Goal: Obtain resource: Download file/media

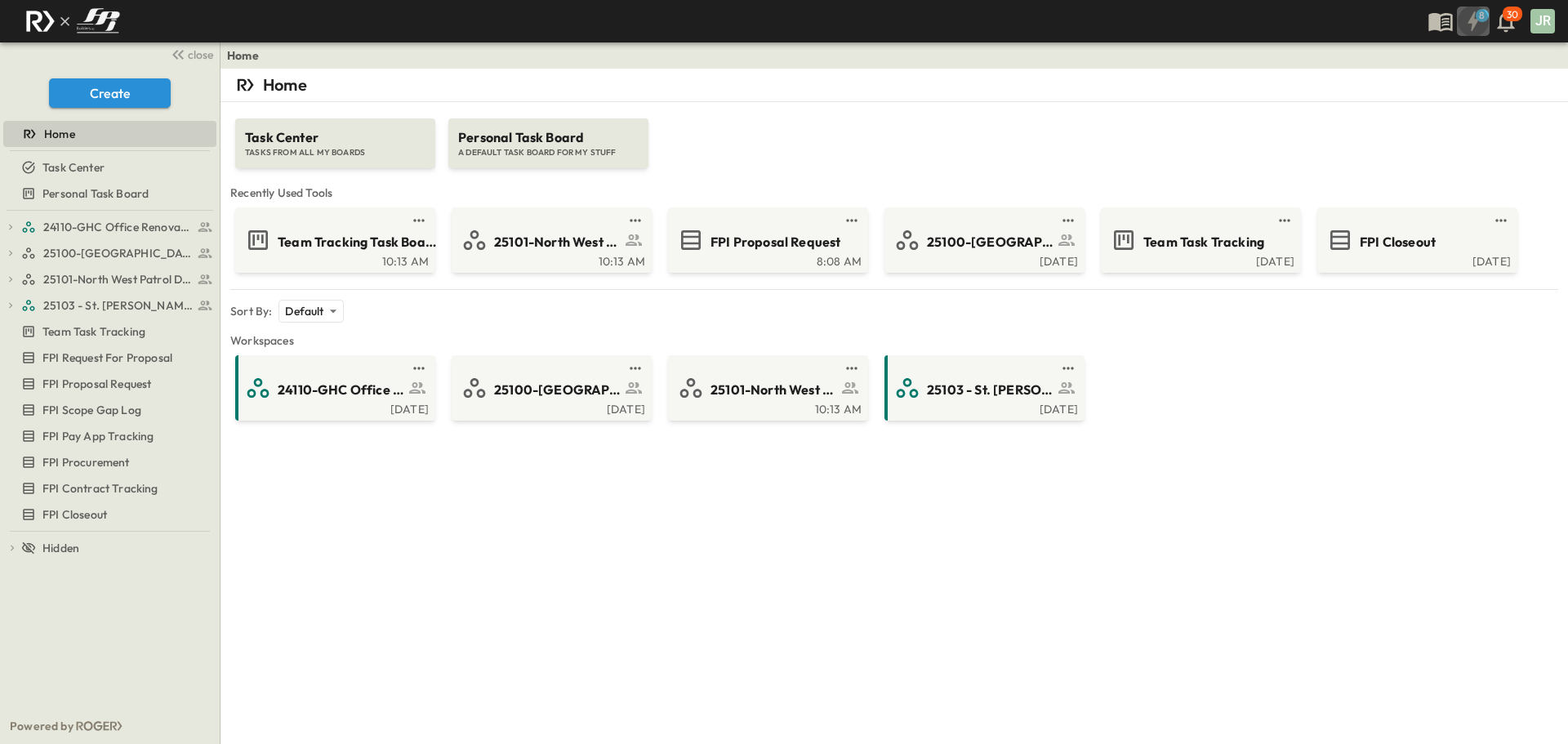
click at [1470, 16] on icon "button" at bounding box center [1473, 21] width 26 height 26
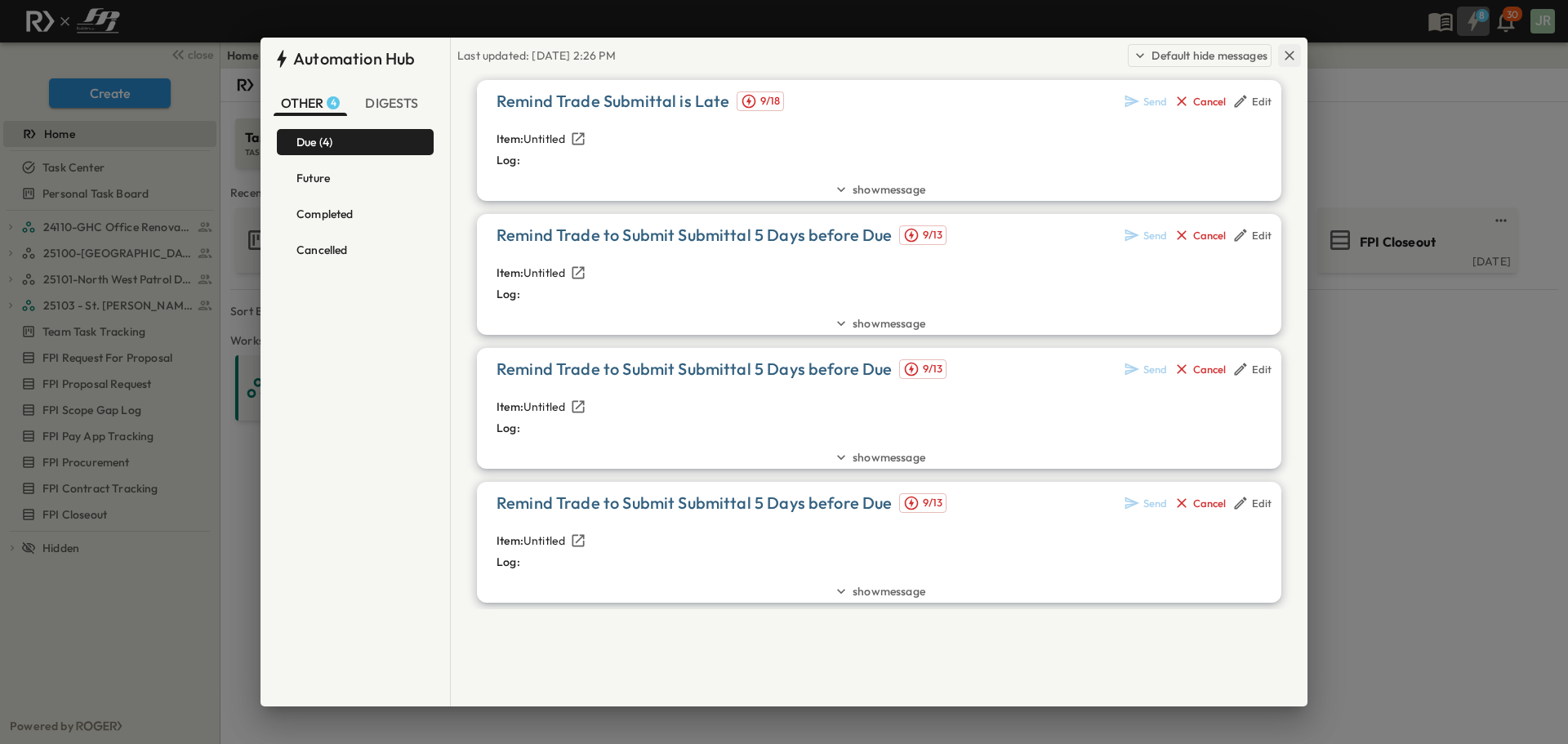
click at [1286, 59] on icon "button" at bounding box center [1289, 56] width 10 height 10
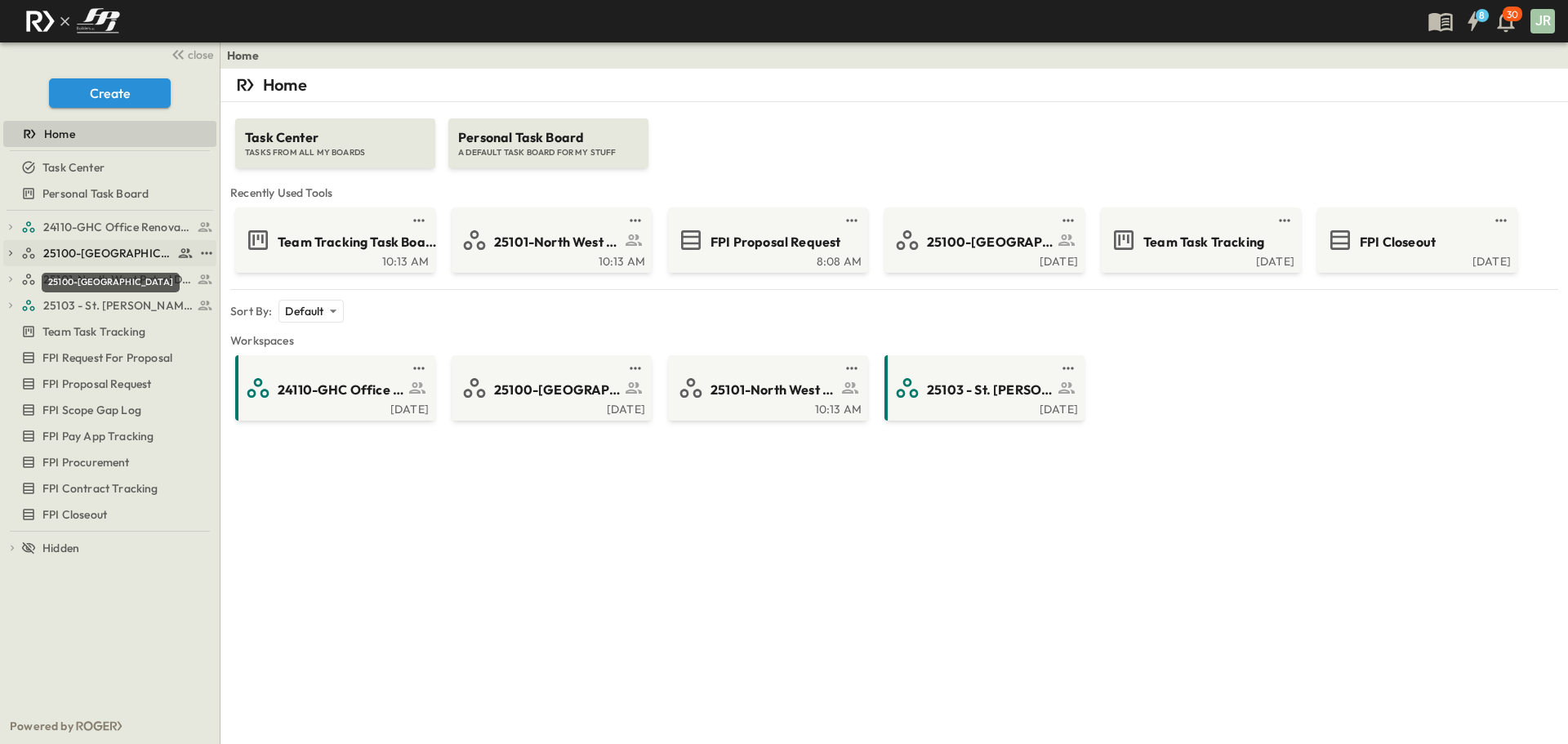
click at [107, 254] on span "25100-[GEOGRAPHIC_DATA]" at bounding box center [108, 253] width 130 height 16
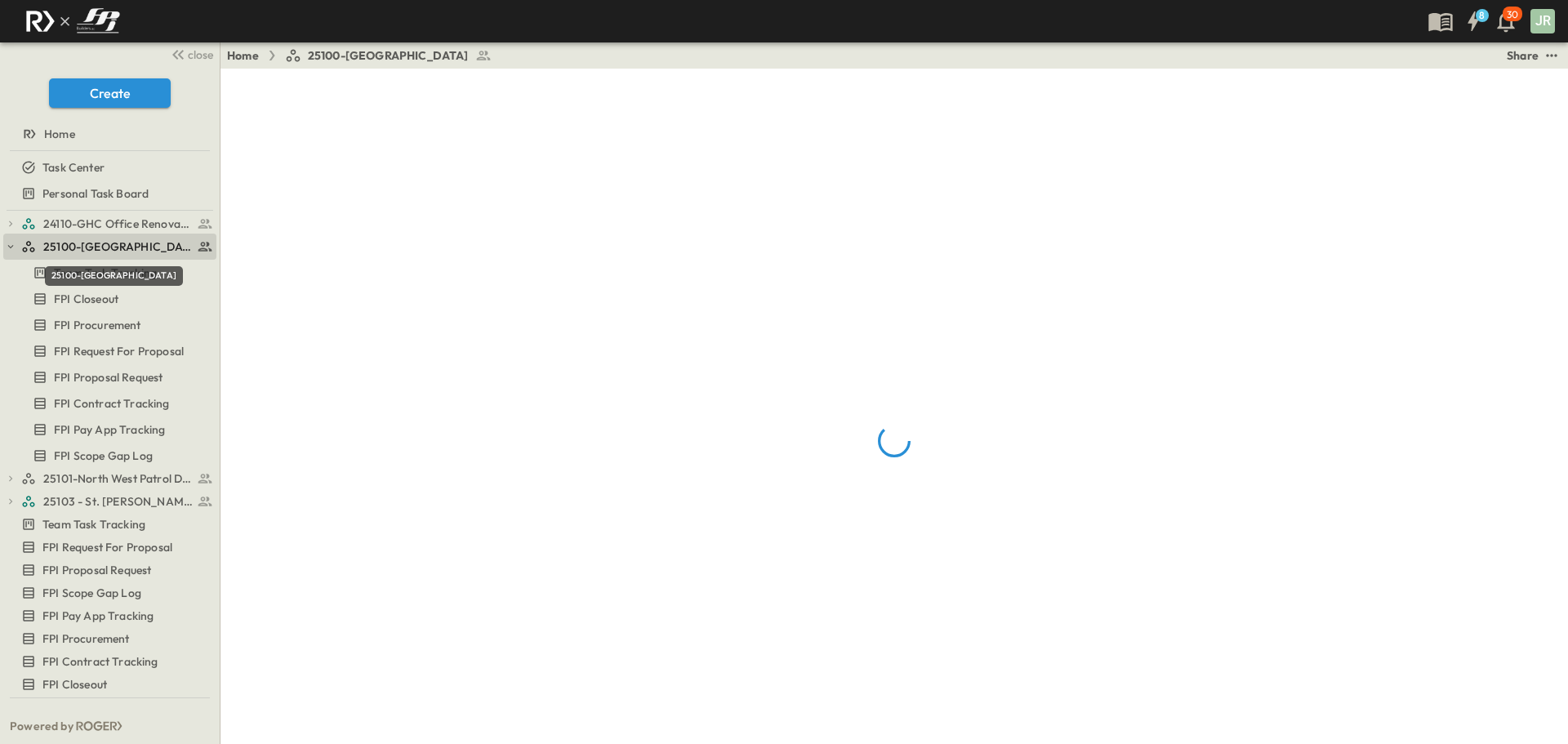
click at [99, 283] on div "25100-[GEOGRAPHIC_DATA]" at bounding box center [114, 276] width 138 height 20
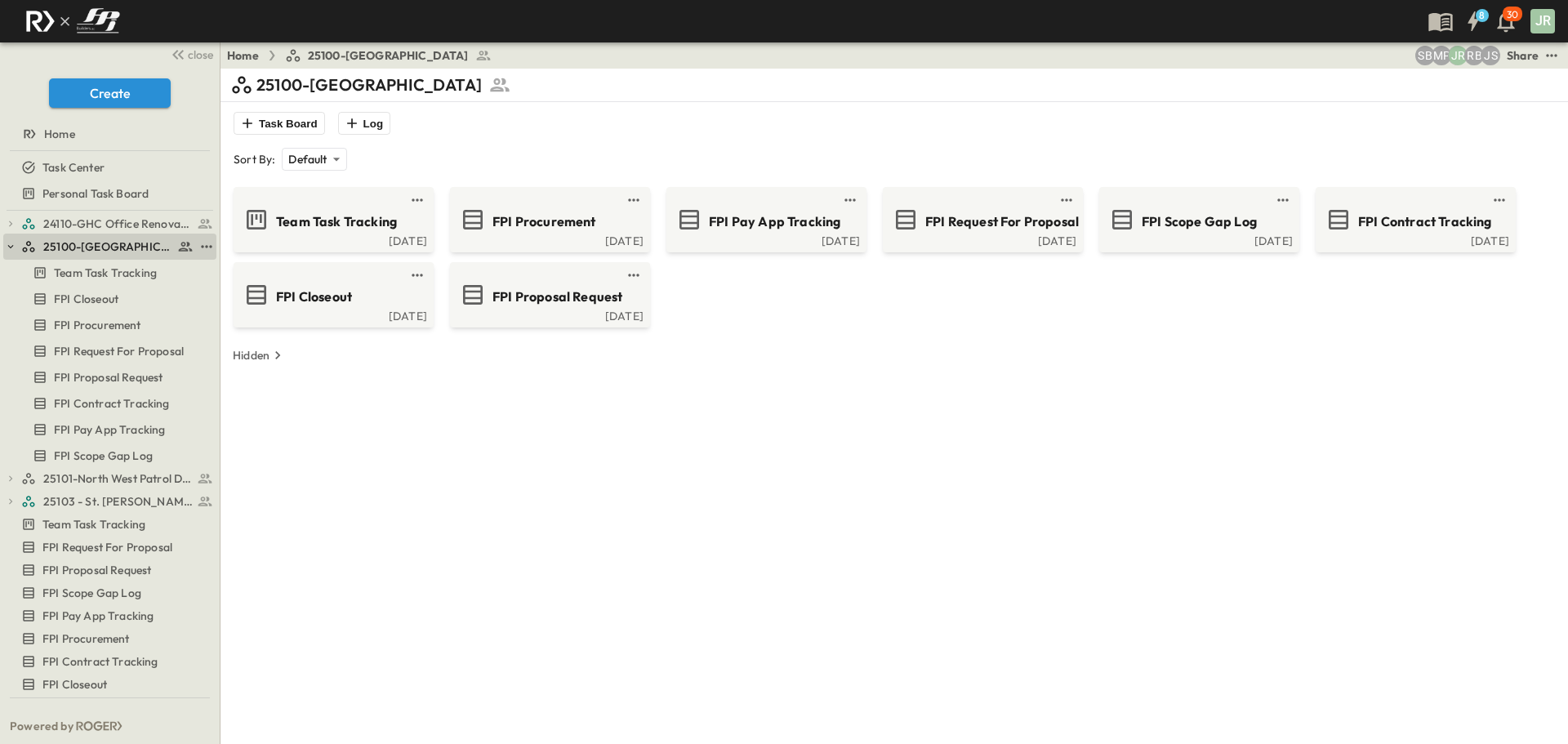
click at [16, 247] on button "button" at bounding box center [11, 247] width 15 height 15
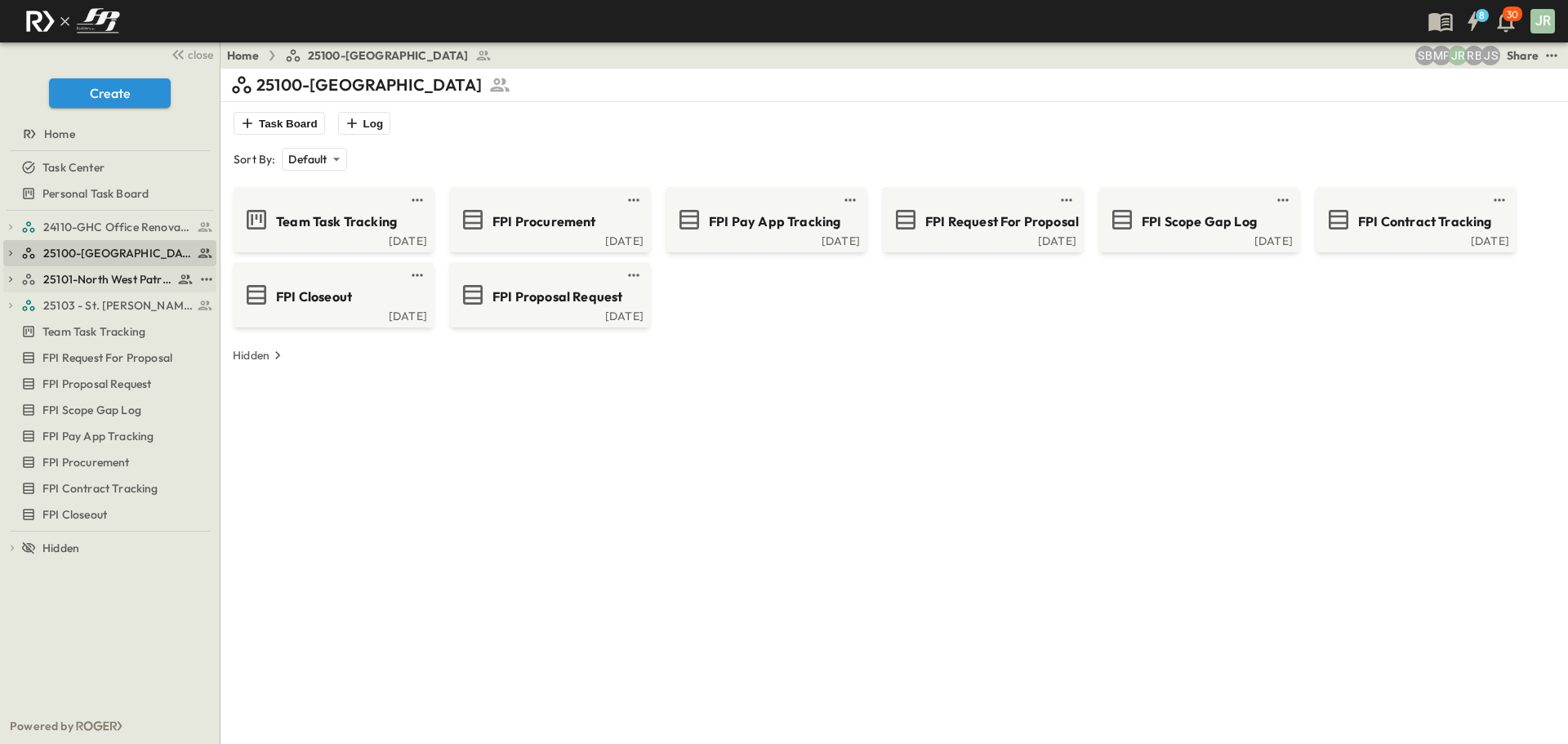
click at [108, 272] on span "25101-North West Patrol Division" at bounding box center [108, 280] width 130 height 16
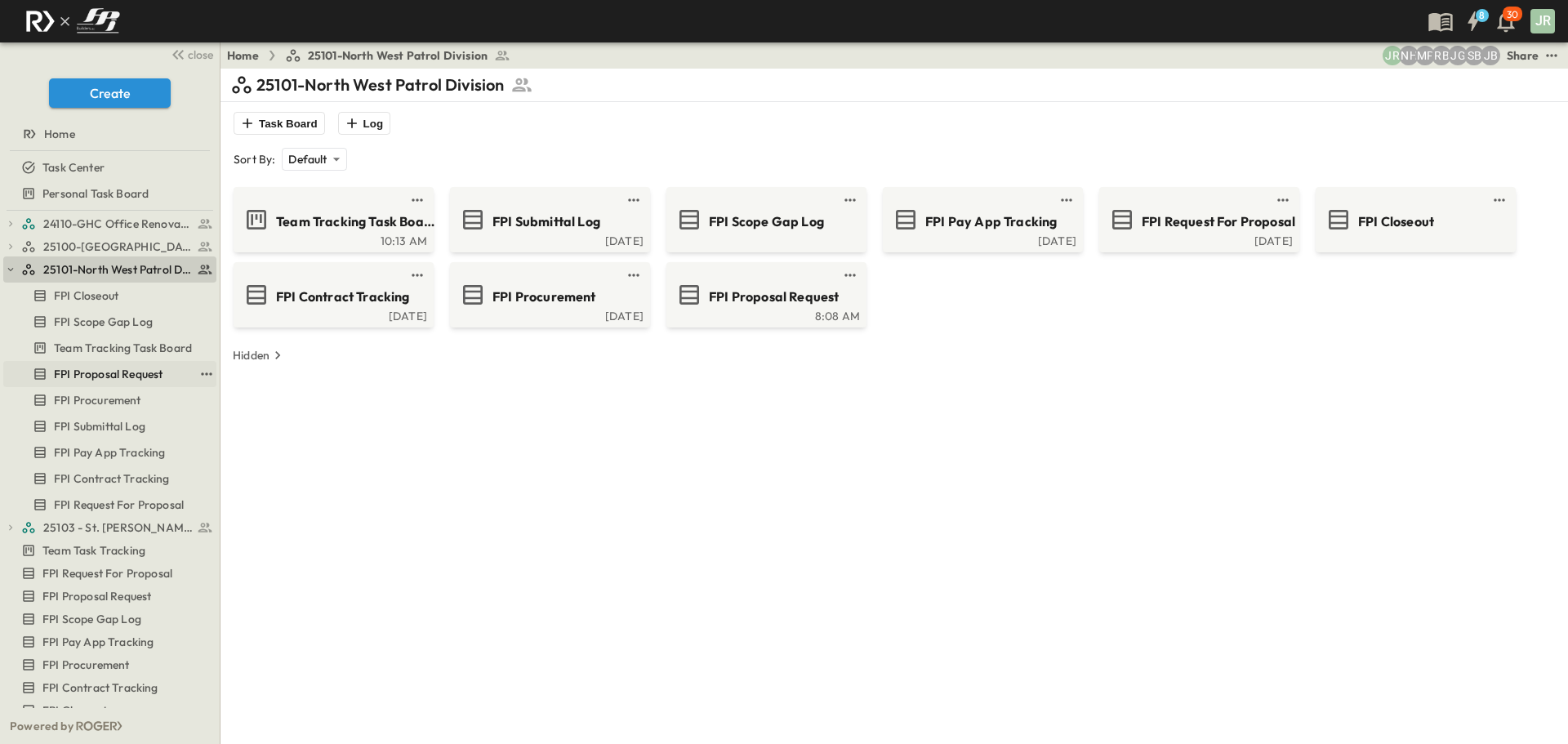
click at [121, 369] on span "FPI Proposal Request" at bounding box center [108, 374] width 108 height 16
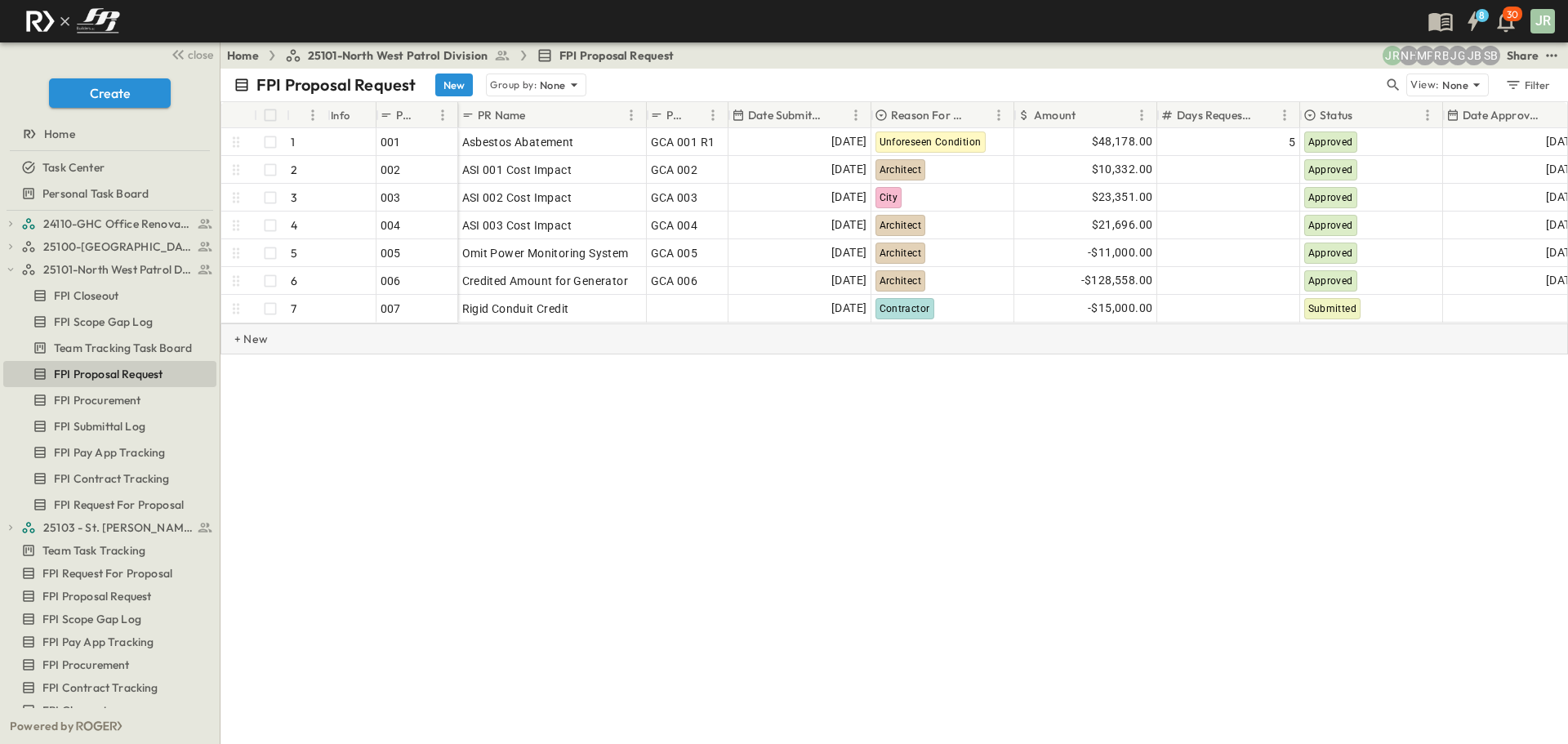
click at [244, 345] on p "+ New" at bounding box center [239, 339] width 10 height 16
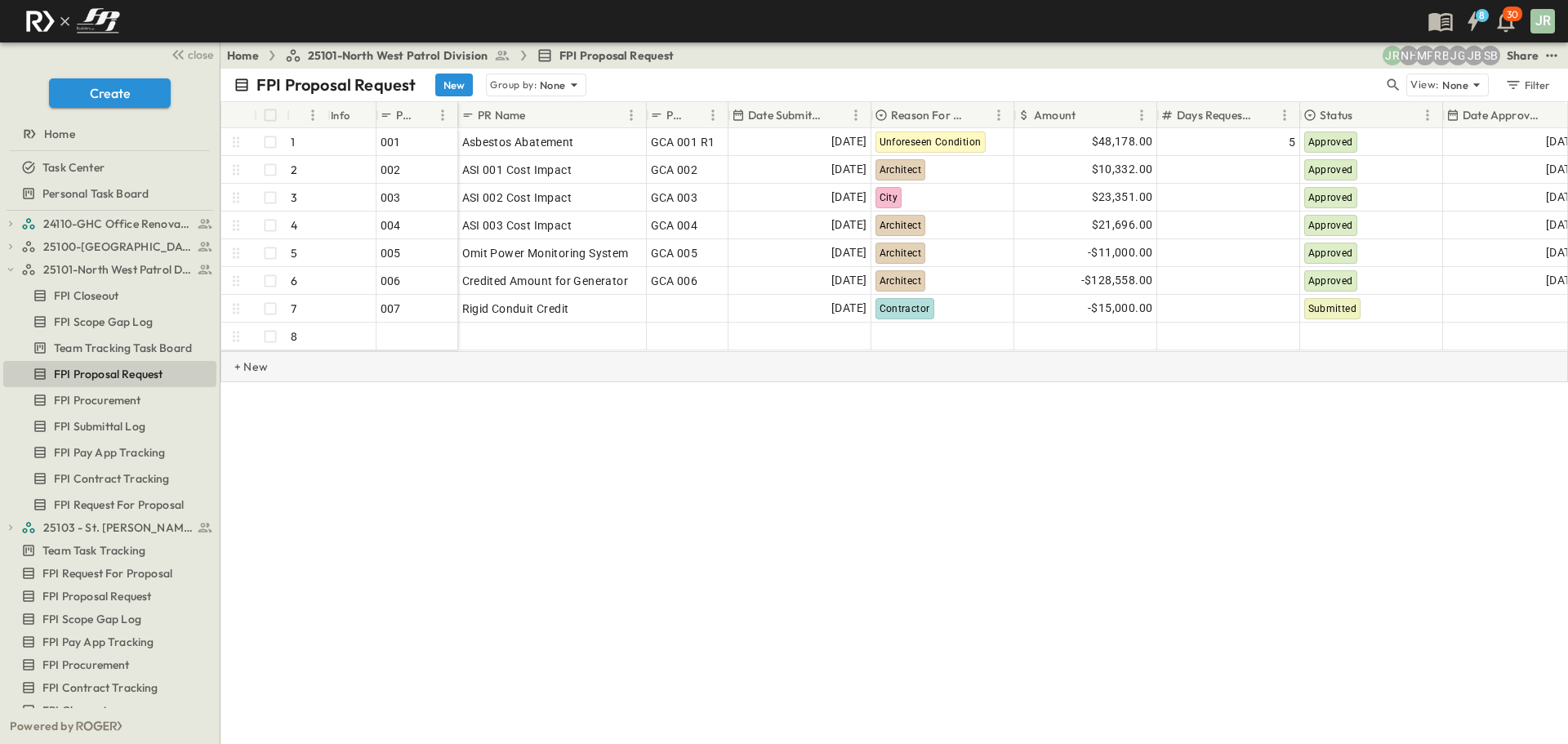
click at [244, 373] on p "+ New" at bounding box center [239, 367] width 10 height 16
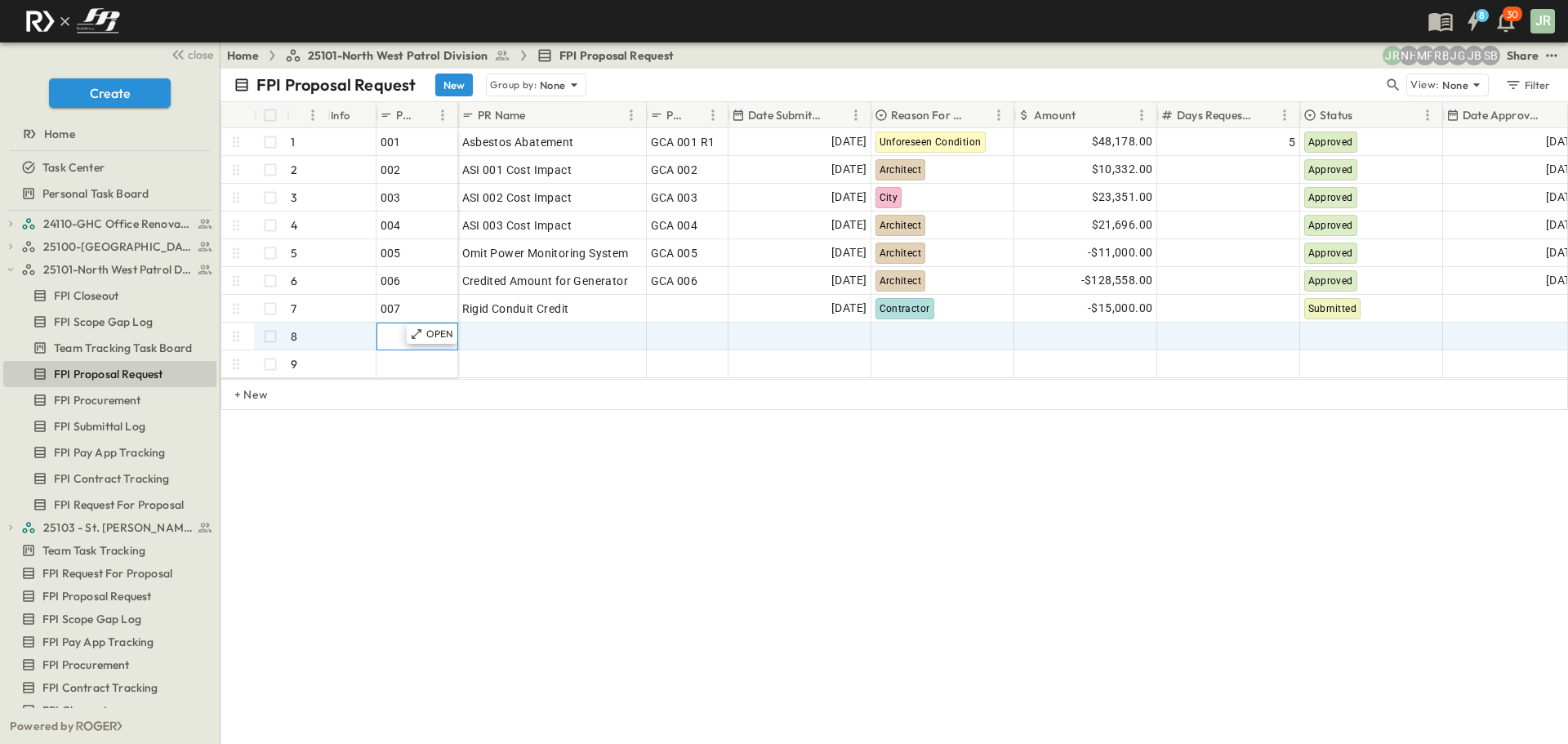
click at [405, 337] on div at bounding box center [417, 336] width 74 height 23
type input "***"
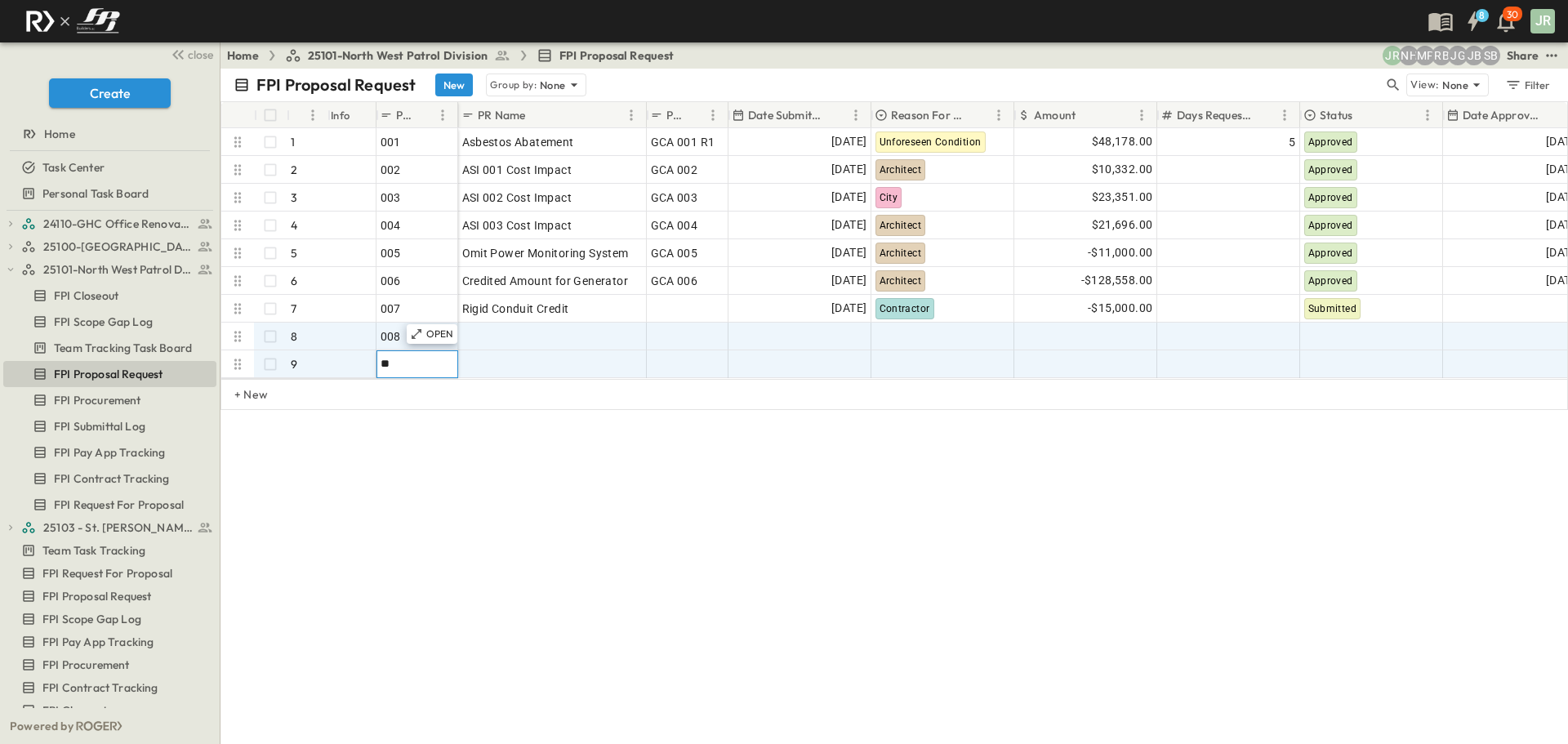
type input "***"
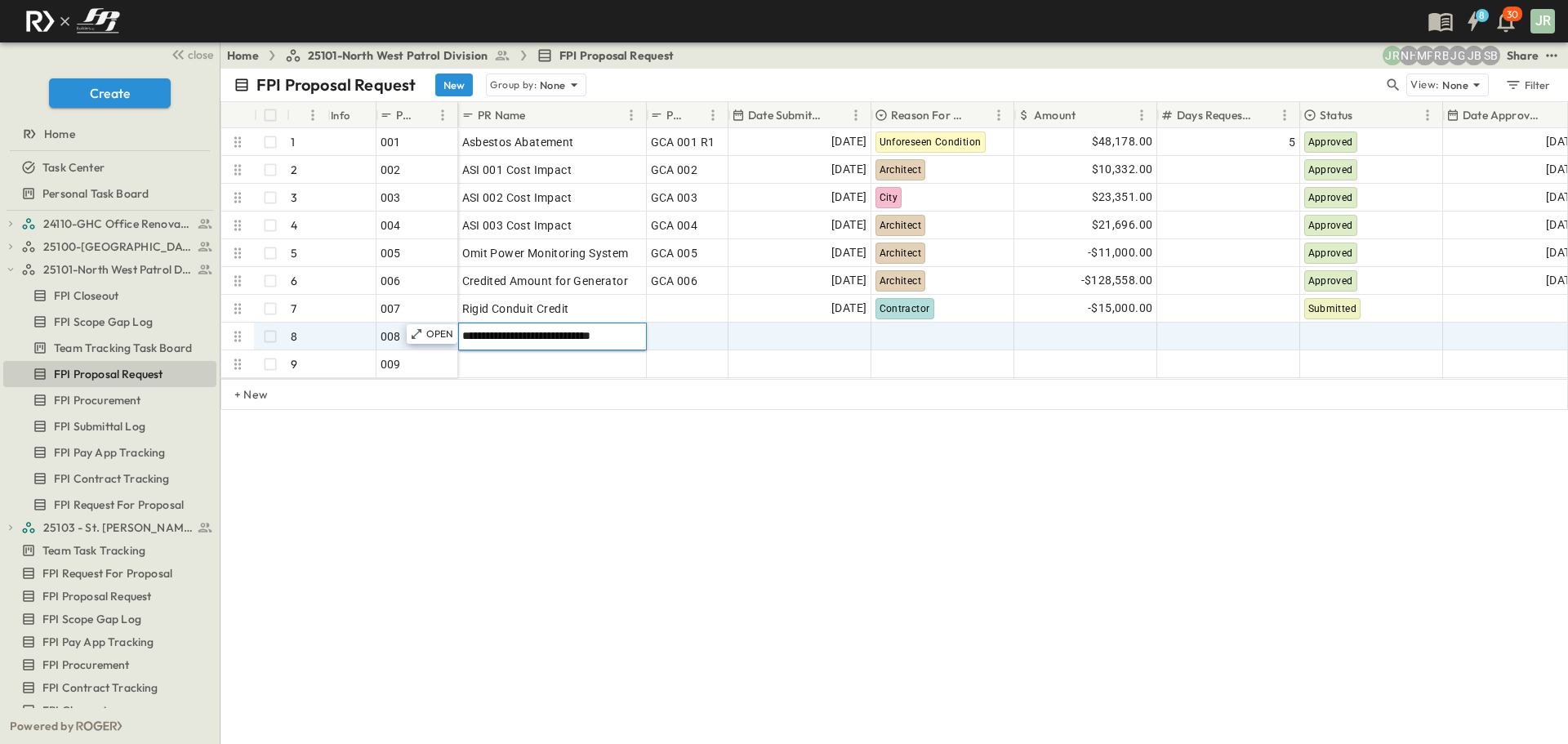
type input "**********"
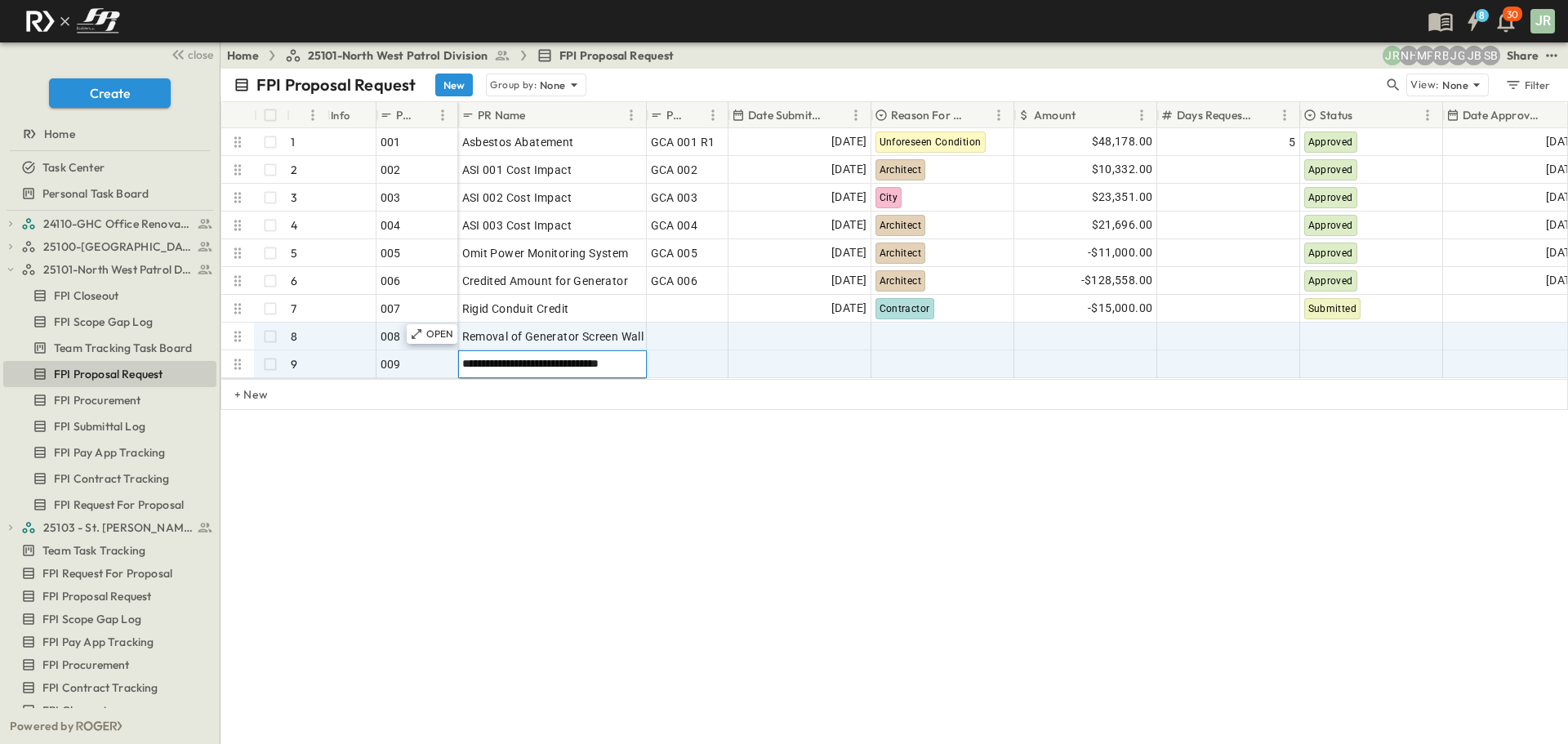
type input "**********"
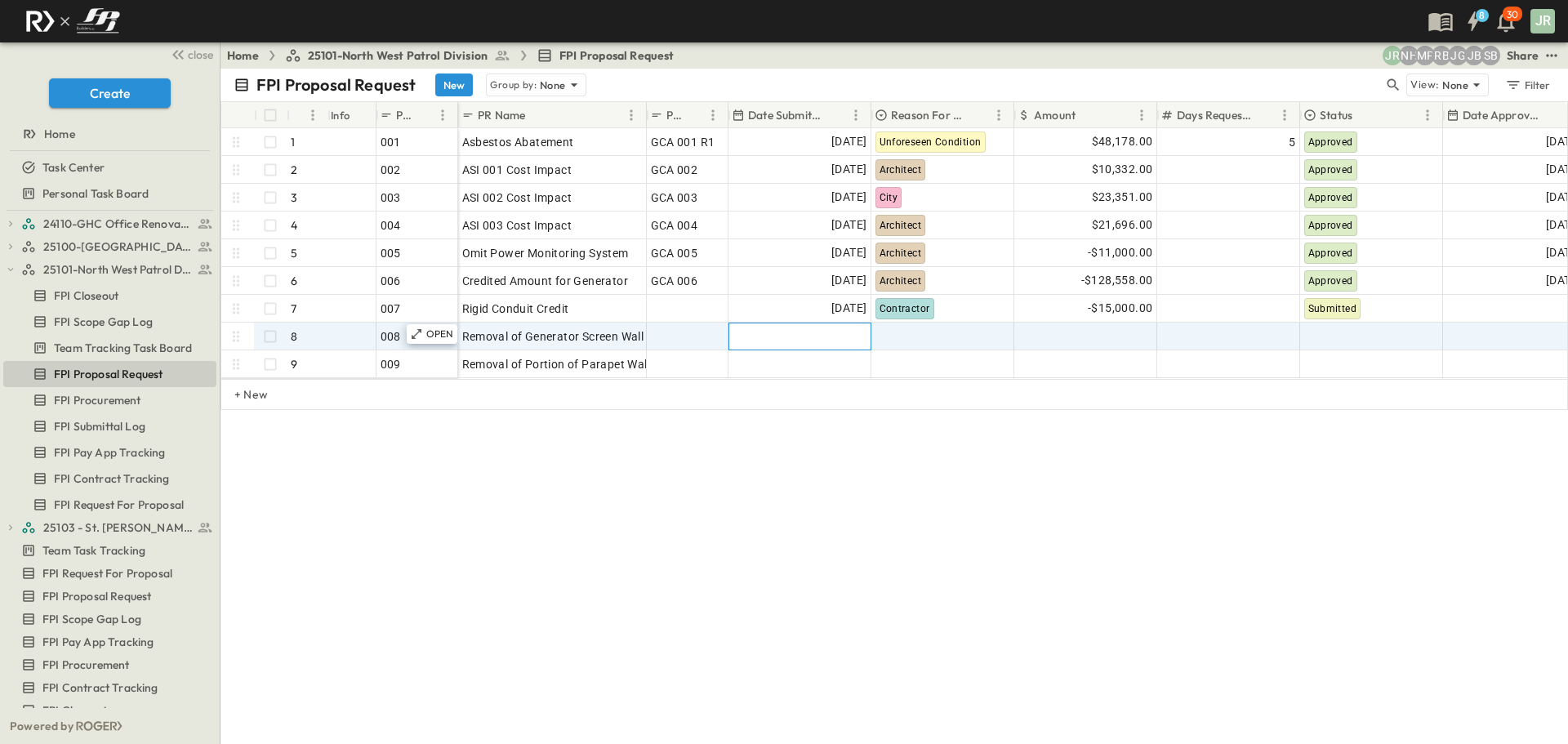
click at [828, 334] on div at bounding box center [800, 336] width 141 height 26
click at [918, 343] on div at bounding box center [942, 336] width 141 height 26
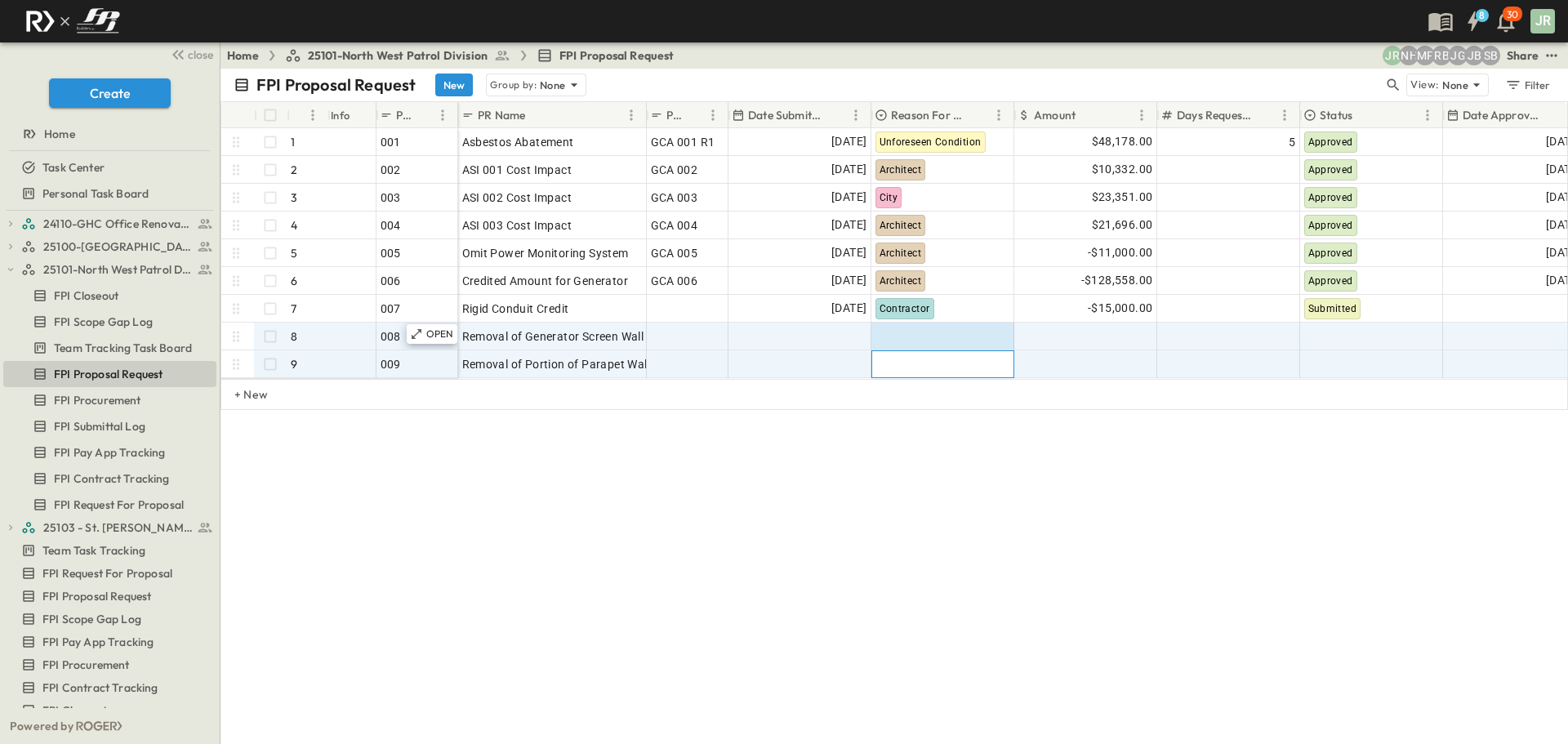
click at [932, 376] on div at bounding box center [942, 364] width 141 height 26
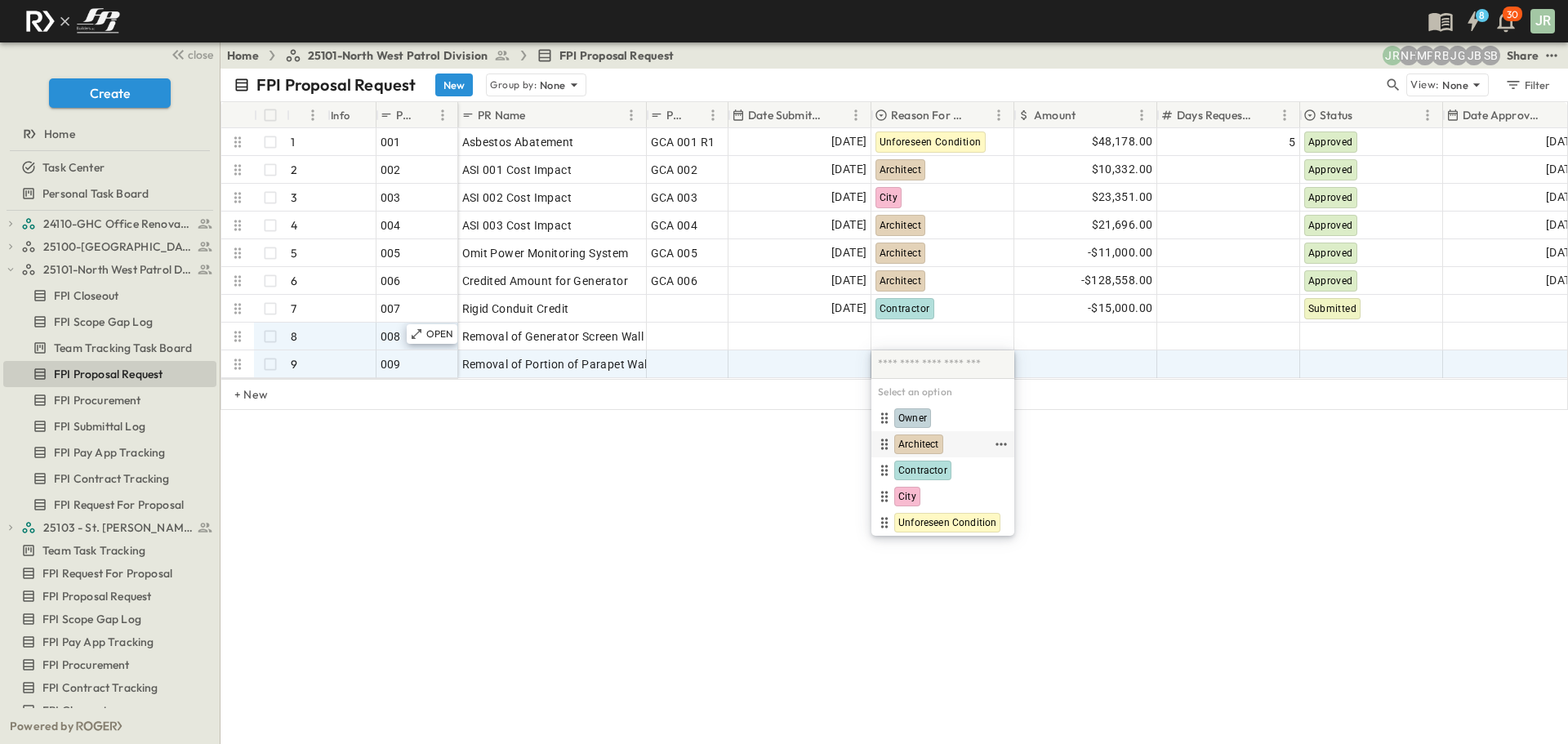
click at [934, 446] on span "Architect" at bounding box center [918, 445] width 41 height 13
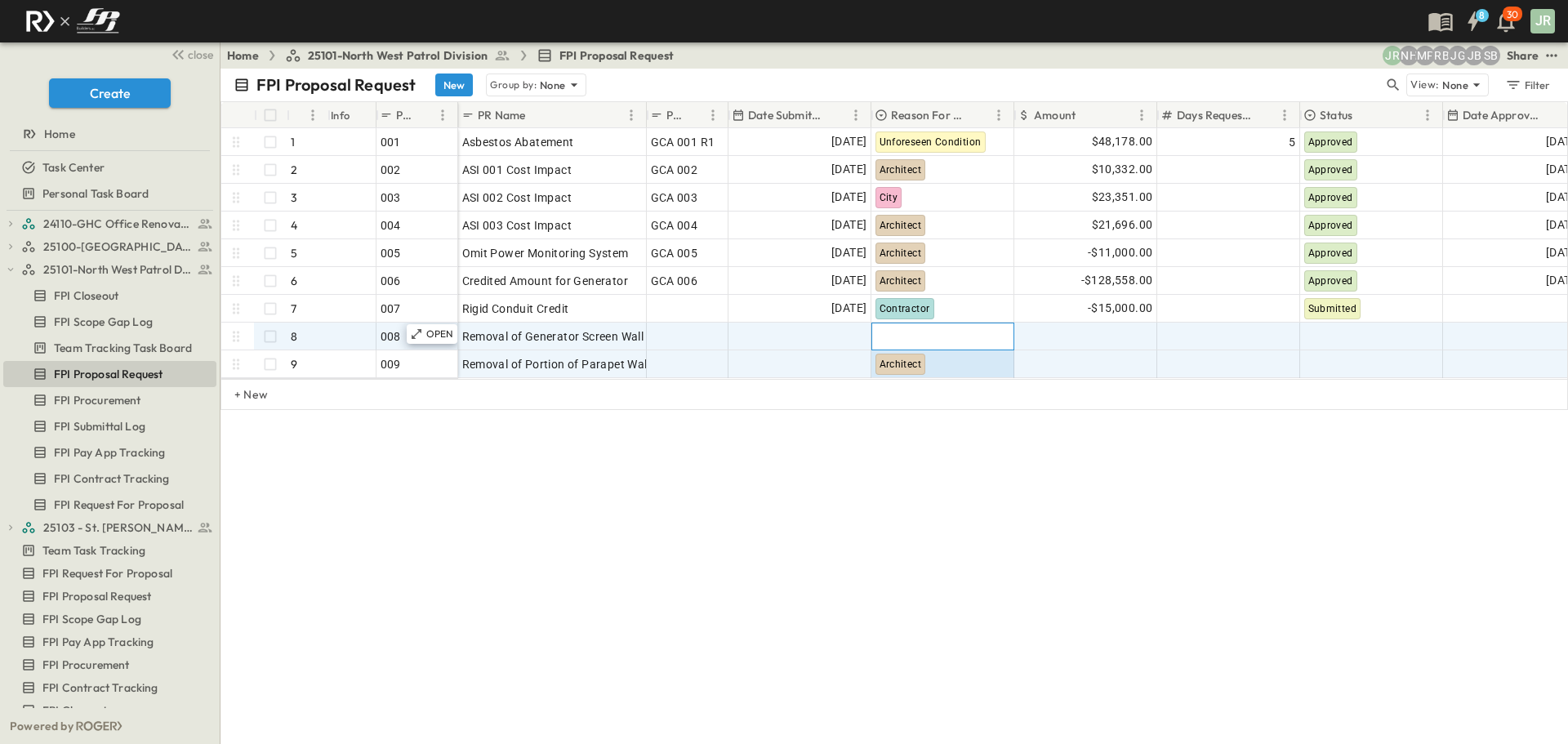
click at [903, 331] on div at bounding box center [942, 336] width 141 height 26
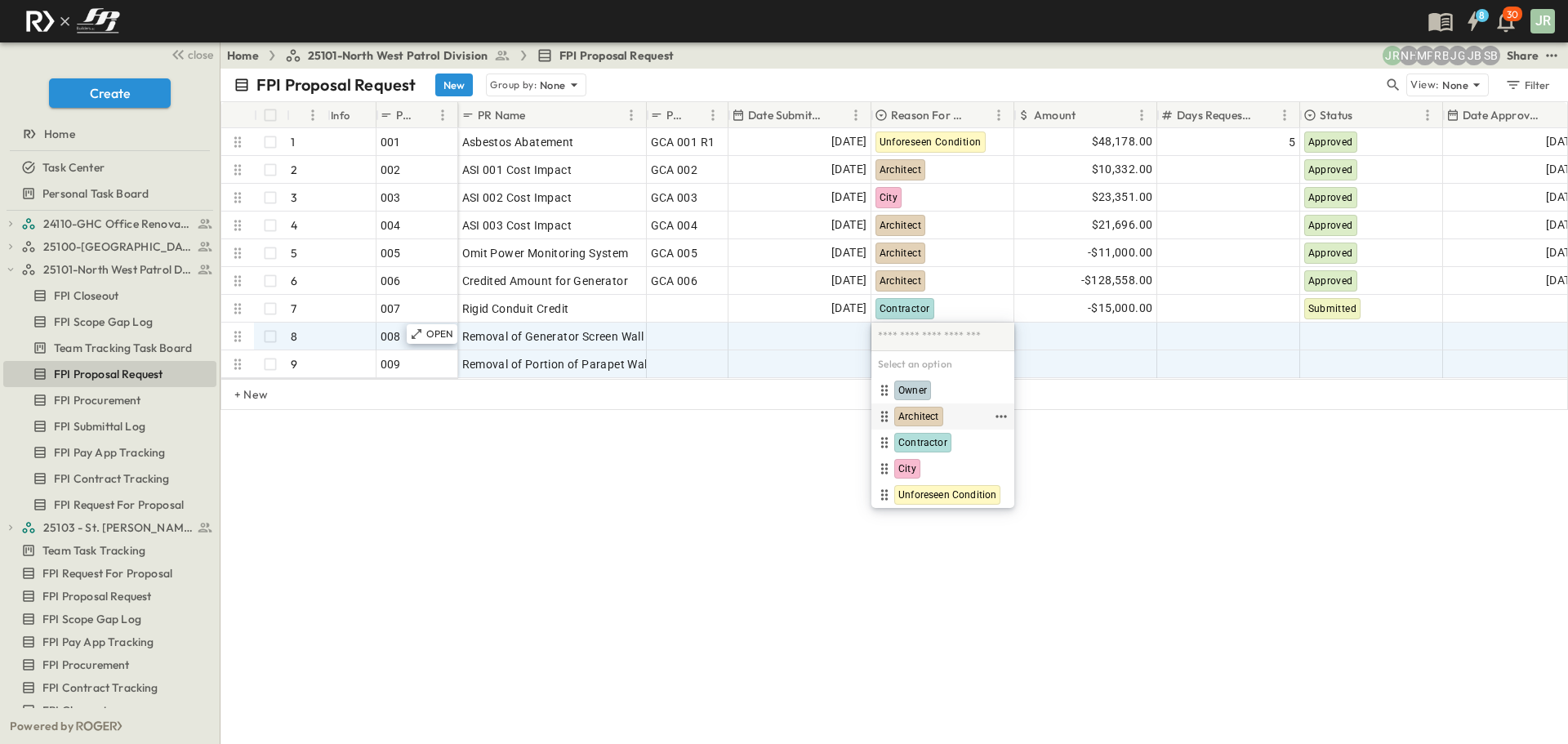
click at [913, 423] on span "Architect" at bounding box center [918, 417] width 41 height 13
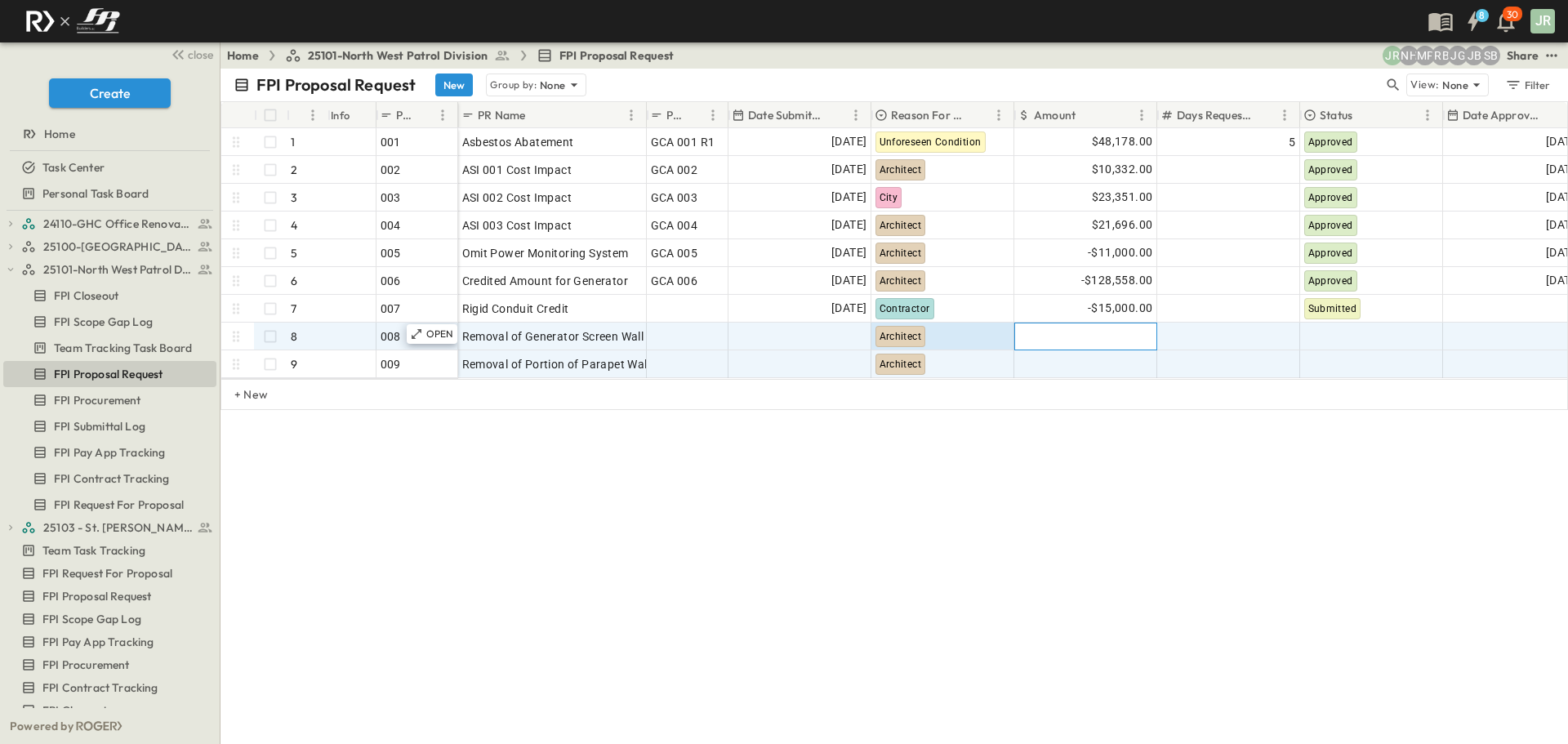
click at [1140, 335] on div at bounding box center [1086, 336] width 141 height 26
type input "******"
click at [549, 364] on span "Removal of Portion of Parapet Wall" at bounding box center [557, 364] width 189 height 16
click at [549, 364] on input "**********" at bounding box center [552, 363] width 186 height 20
drag, startPoint x: 575, startPoint y: 358, endPoint x: 616, endPoint y: 372, distance: 43.3
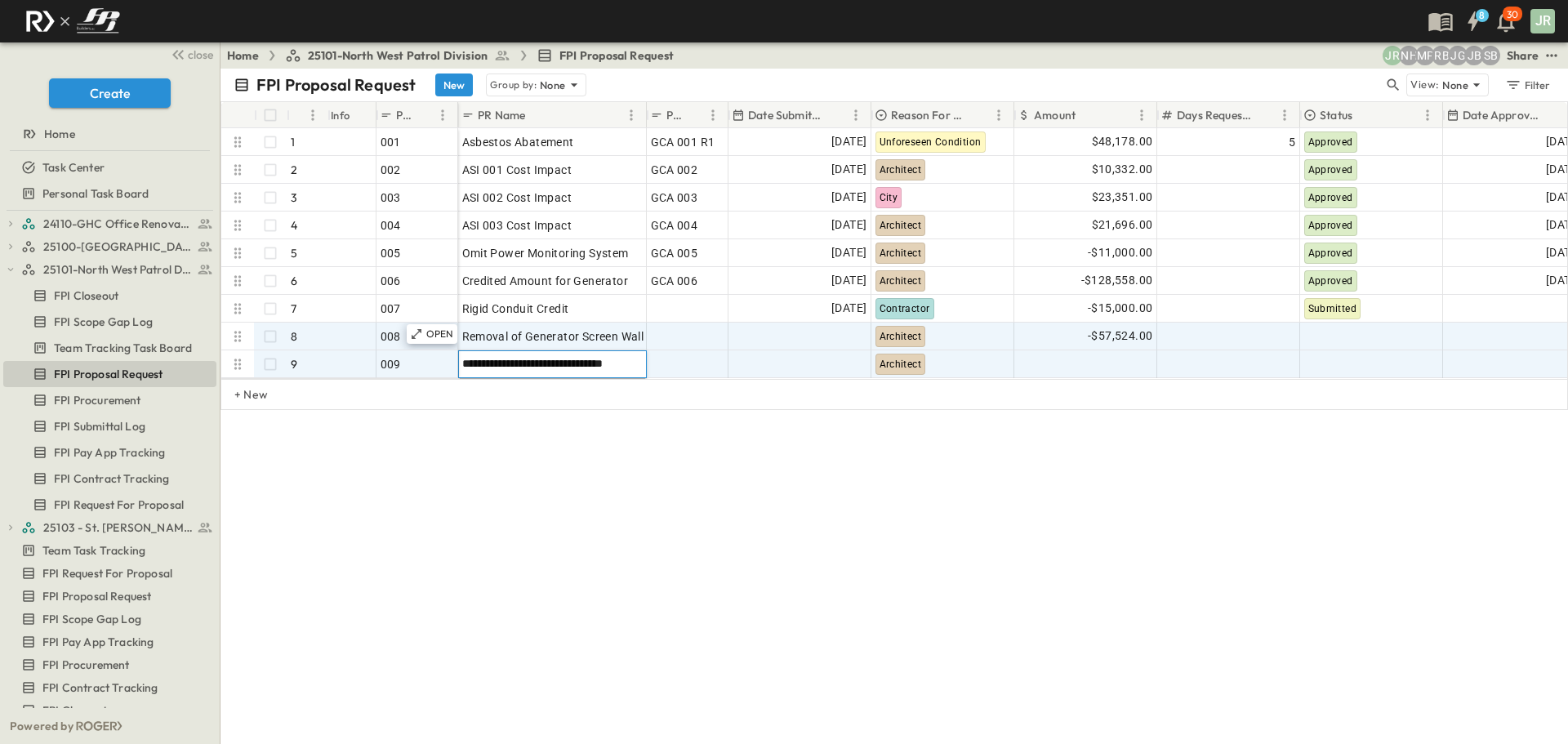
click at [577, 358] on input "**********" at bounding box center [552, 363] width 186 height 20
click at [574, 362] on input "**********" at bounding box center [552, 363] width 186 height 20
type input "**********"
click at [642, 111] on div at bounding box center [648, 116] width 16 height 46
click at [643, 111] on div at bounding box center [648, 116] width 16 height 46
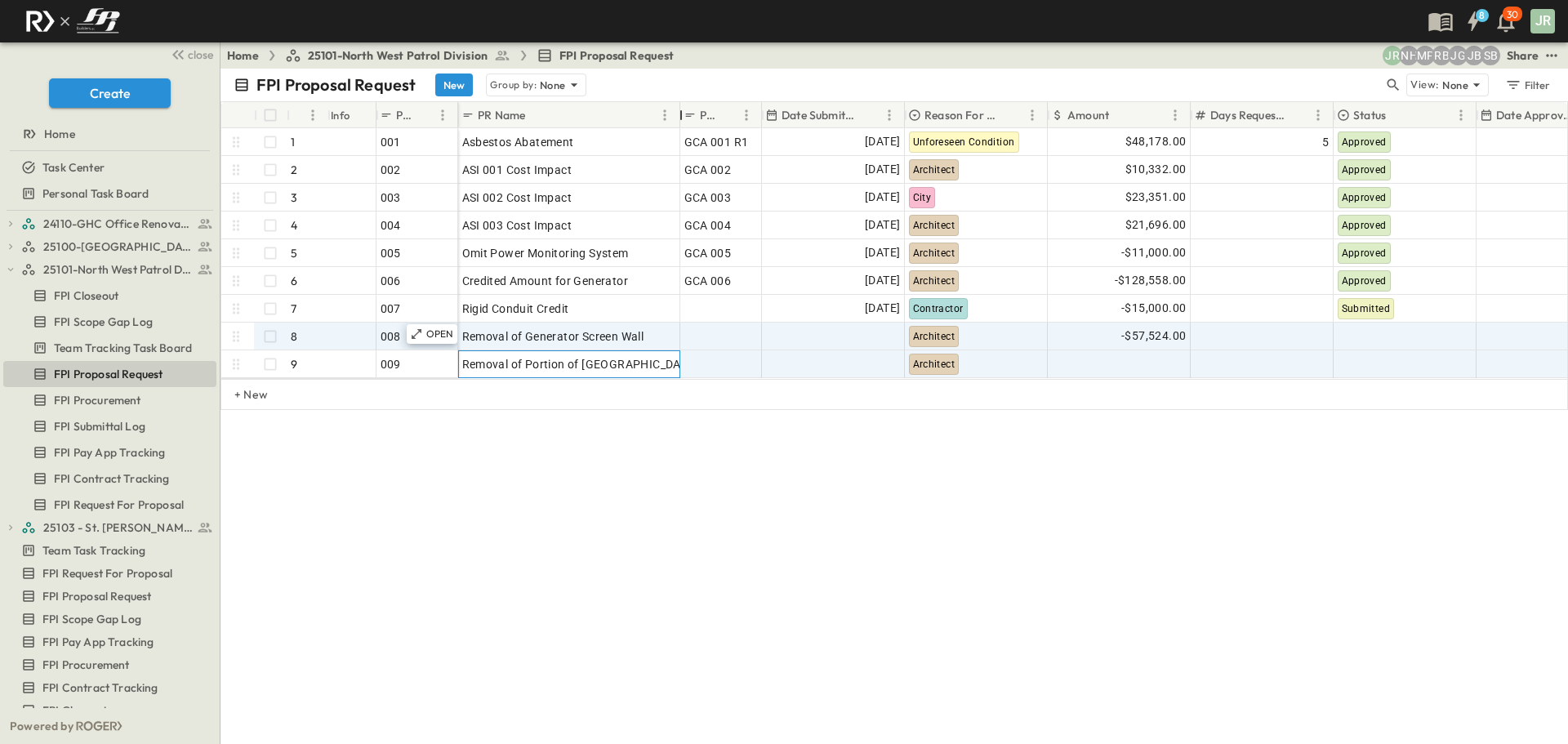
drag, startPoint x: 646, startPoint y: 111, endPoint x: 680, endPoint y: 109, distance: 34.1
click at [680, 109] on div at bounding box center [681, 116] width 16 height 46
click at [1133, 368] on div at bounding box center [1119, 364] width 141 height 26
type input "****"
click at [1072, 349] on div "-$57,524.00" at bounding box center [1119, 336] width 141 height 26
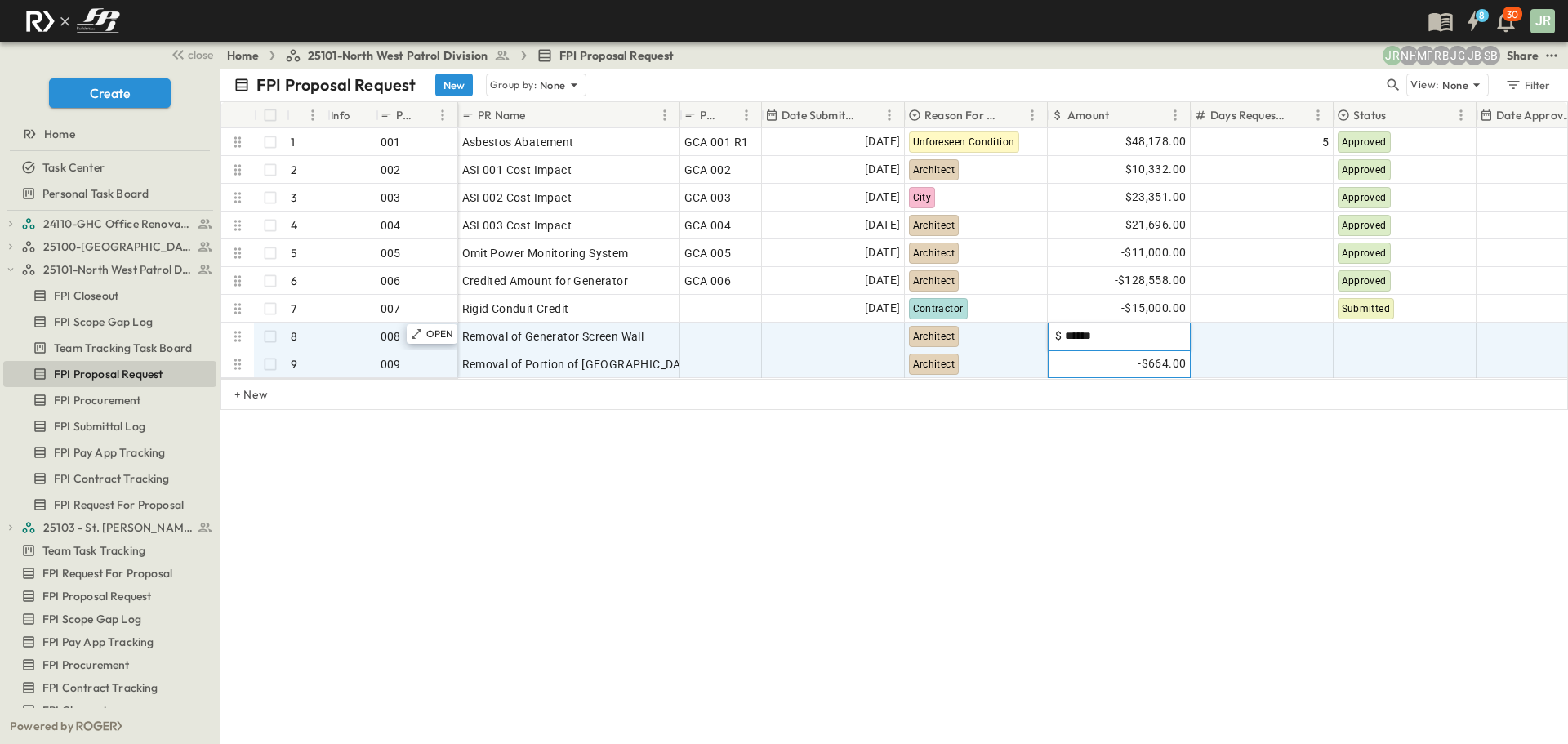
click at [1133, 358] on div "-$664.00" at bounding box center [1119, 364] width 141 height 26
click at [1136, 362] on input "****" at bounding box center [1121, 363] width 121 height 16
type input "*****"
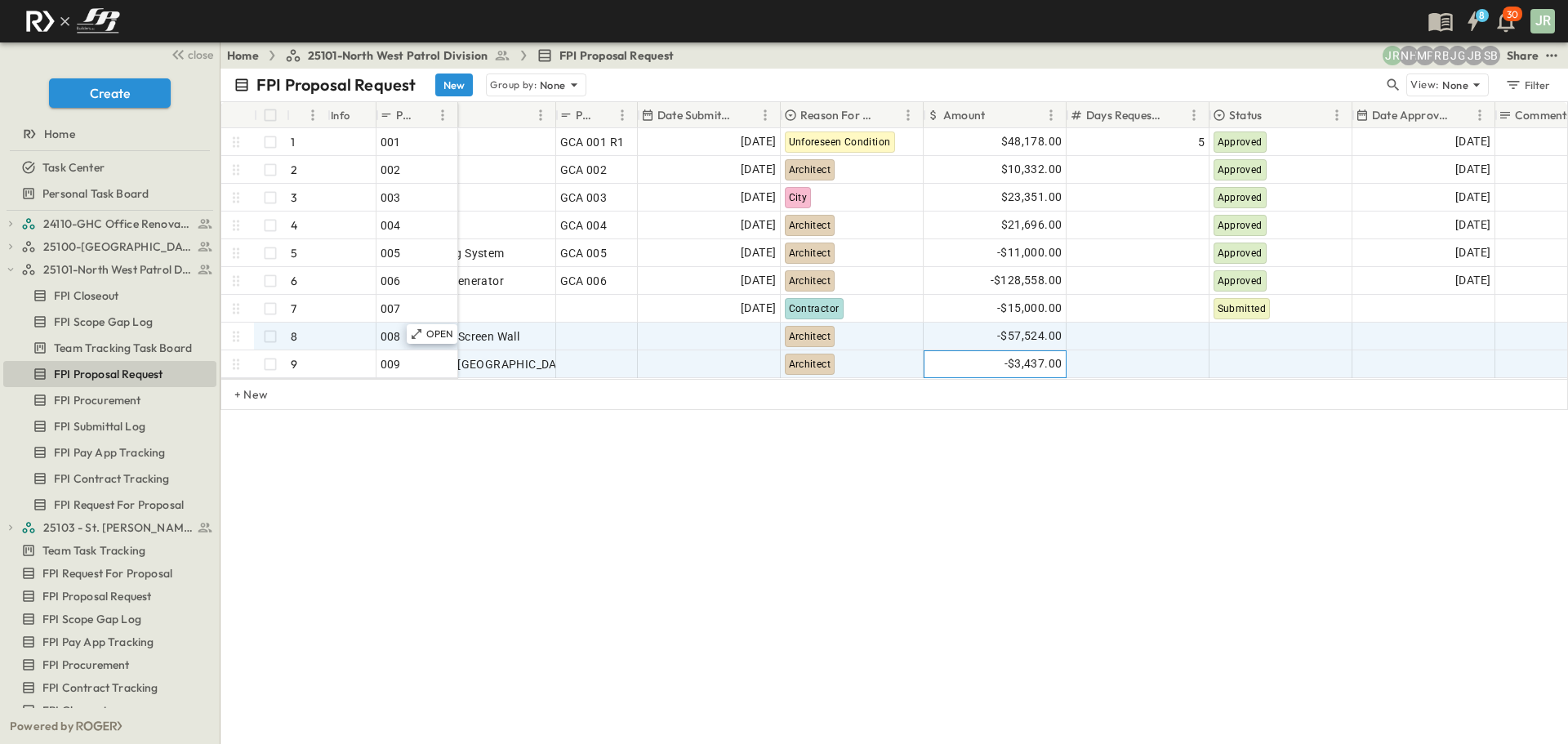
scroll to position [0, 125]
click at [1335, 337] on div at bounding box center [1280, 336] width 141 height 26
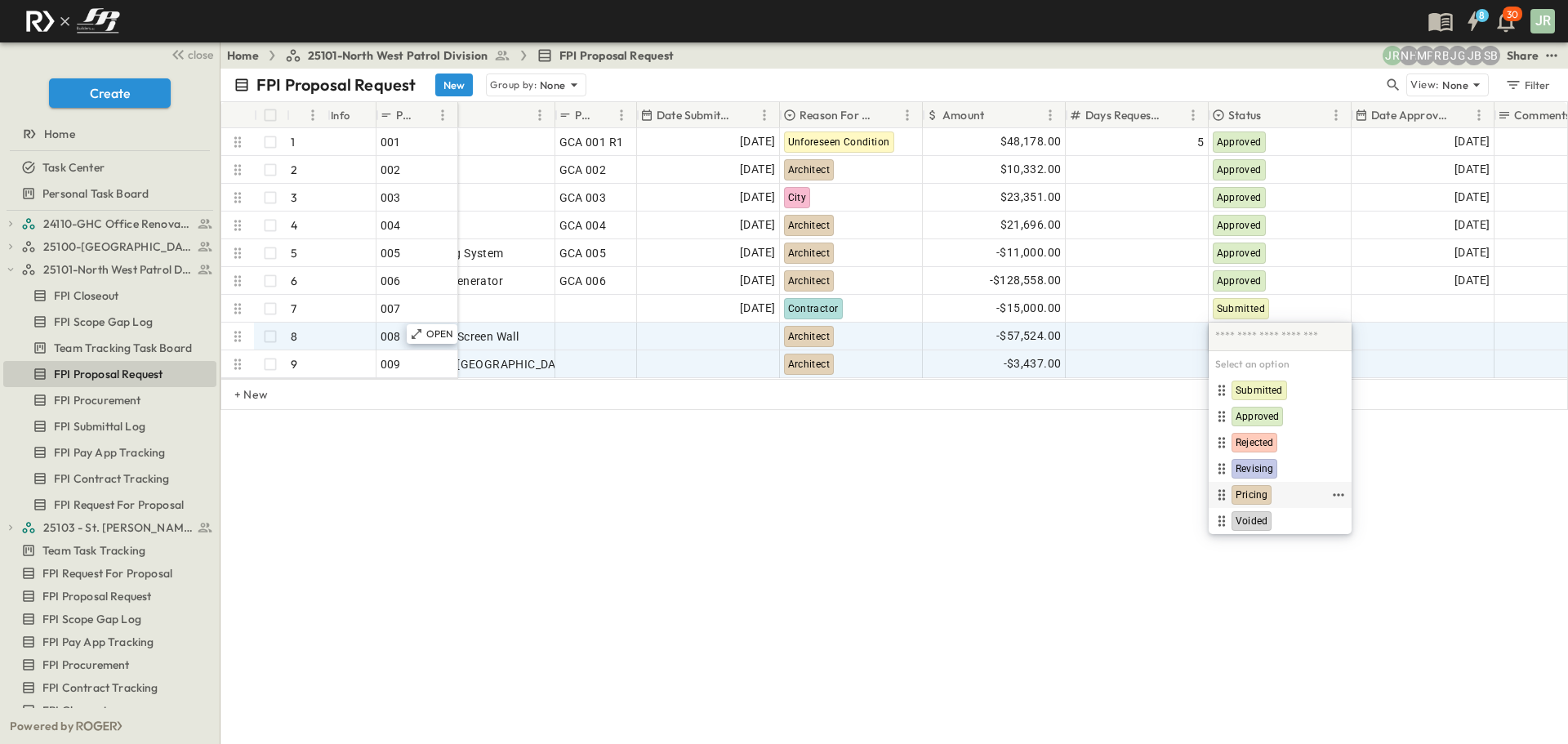
click at [1256, 490] on span "Pricing" at bounding box center [1251, 495] width 32 height 13
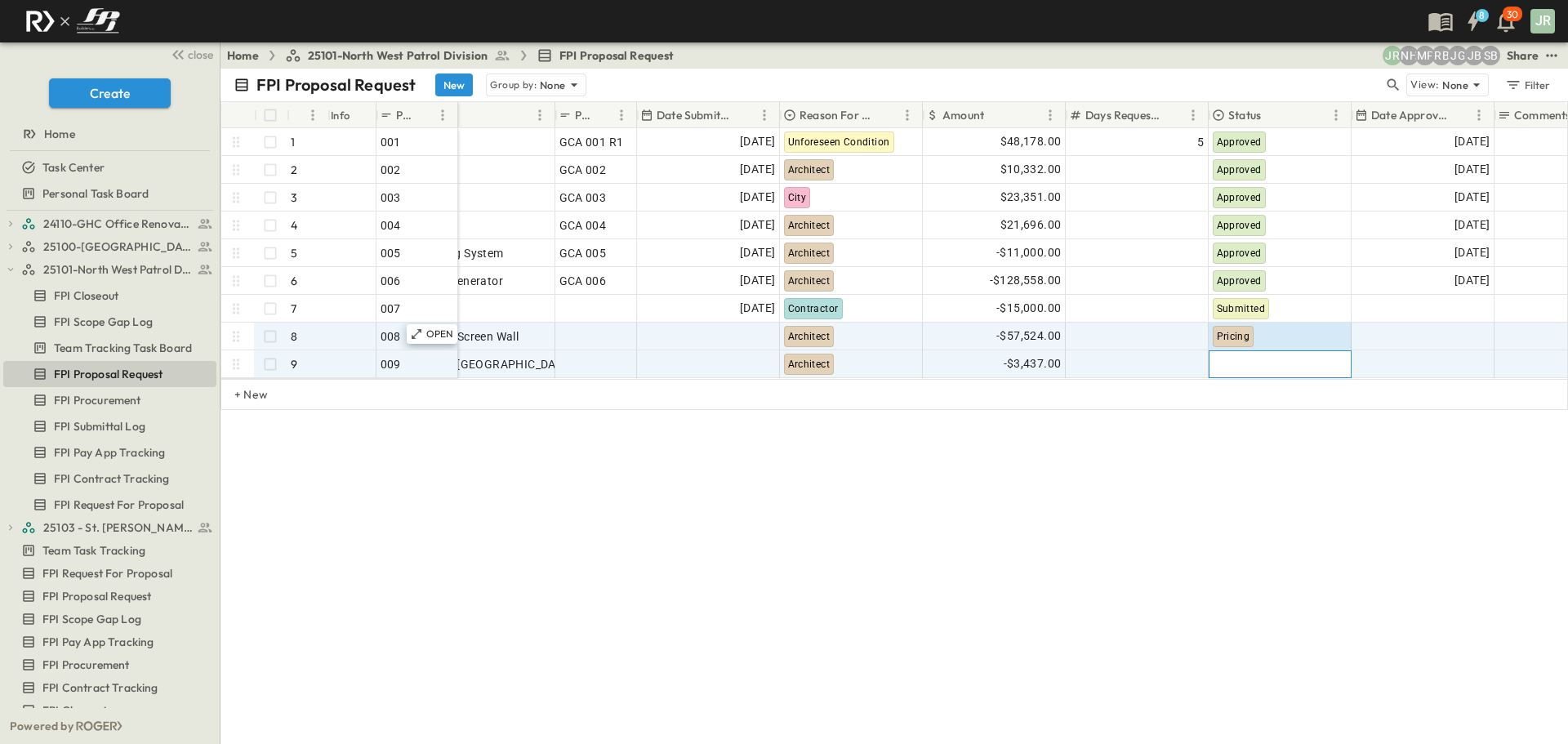
click at [1253, 358] on div at bounding box center [1280, 364] width 141 height 26
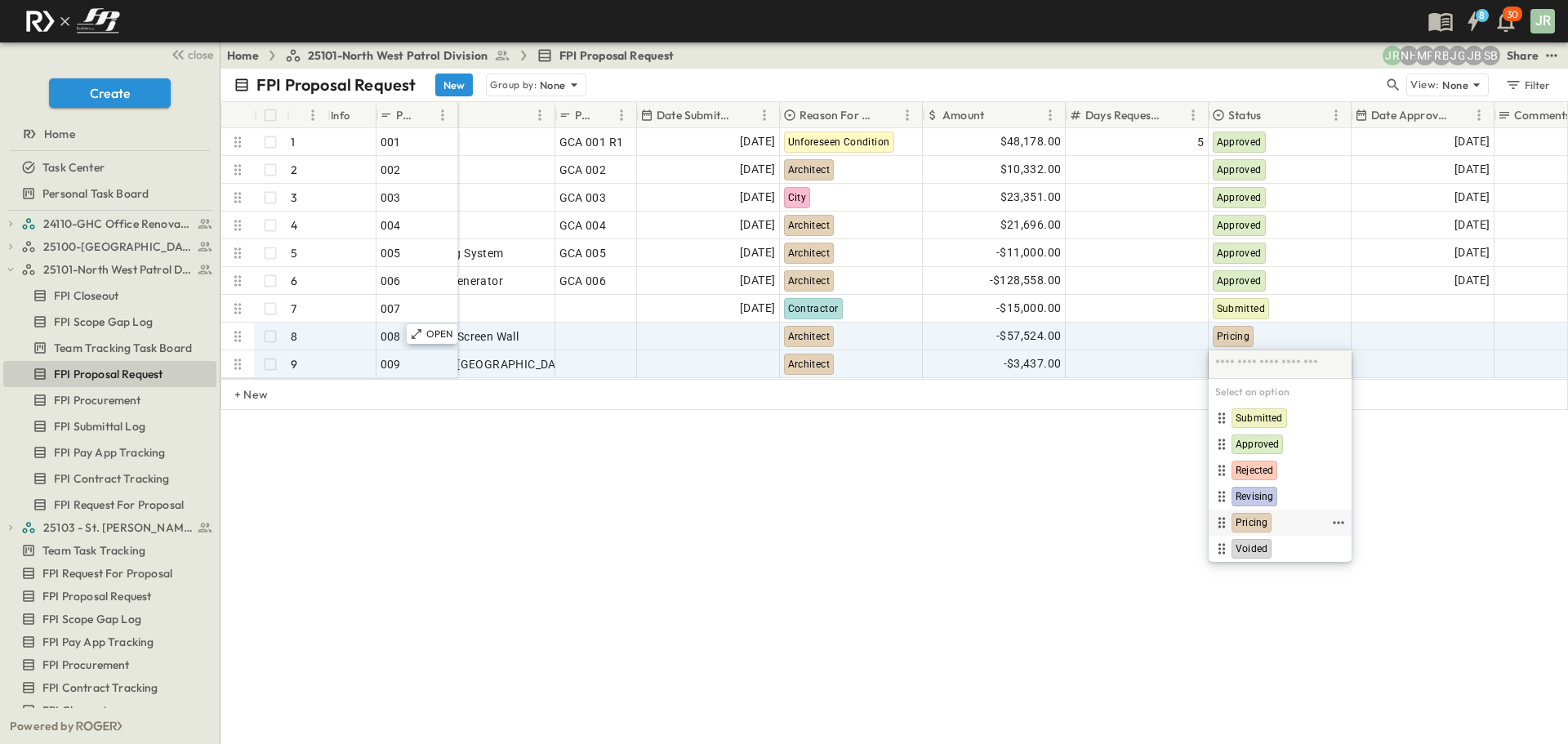
click at [1251, 522] on span "Pricing" at bounding box center [1251, 523] width 32 height 13
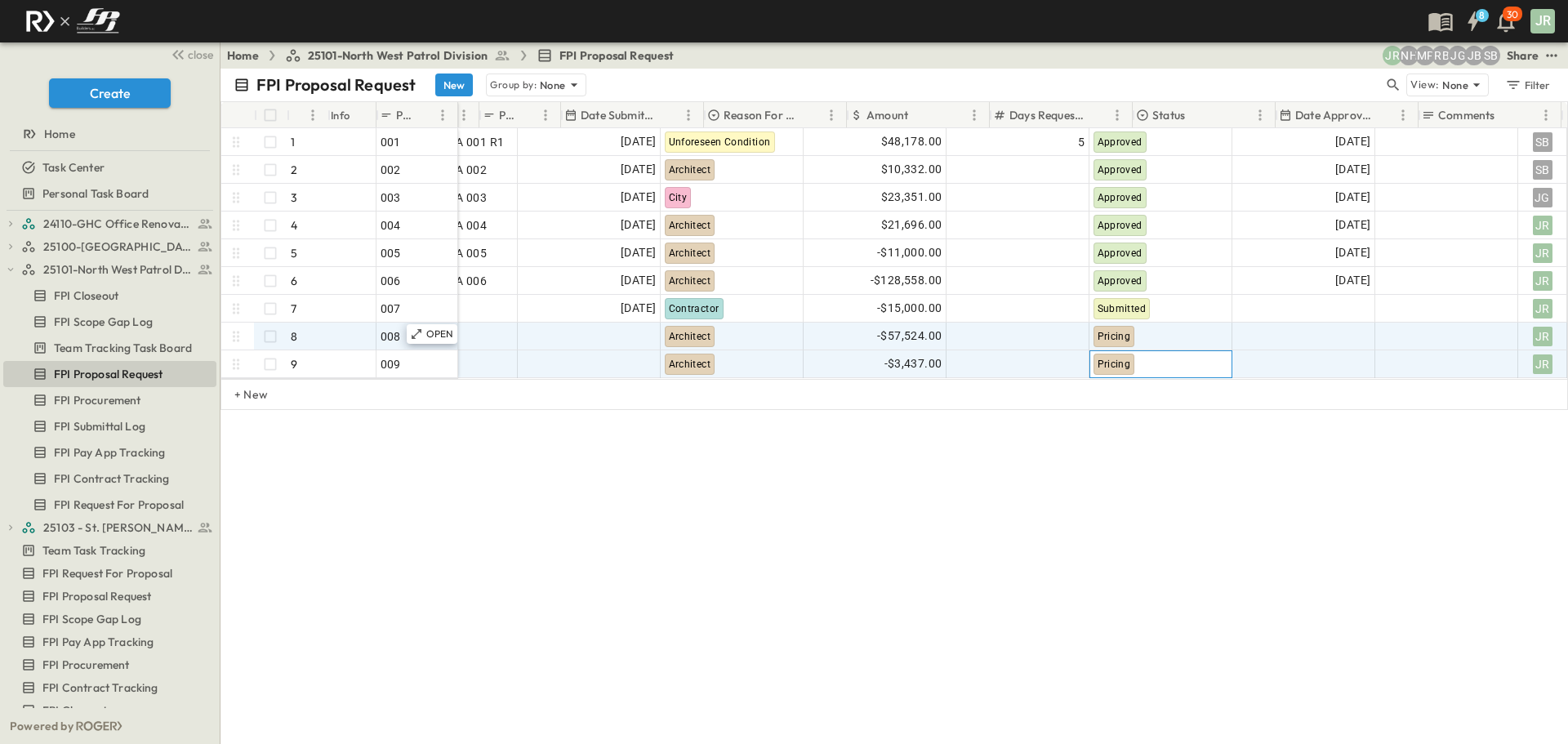
scroll to position [0, 0]
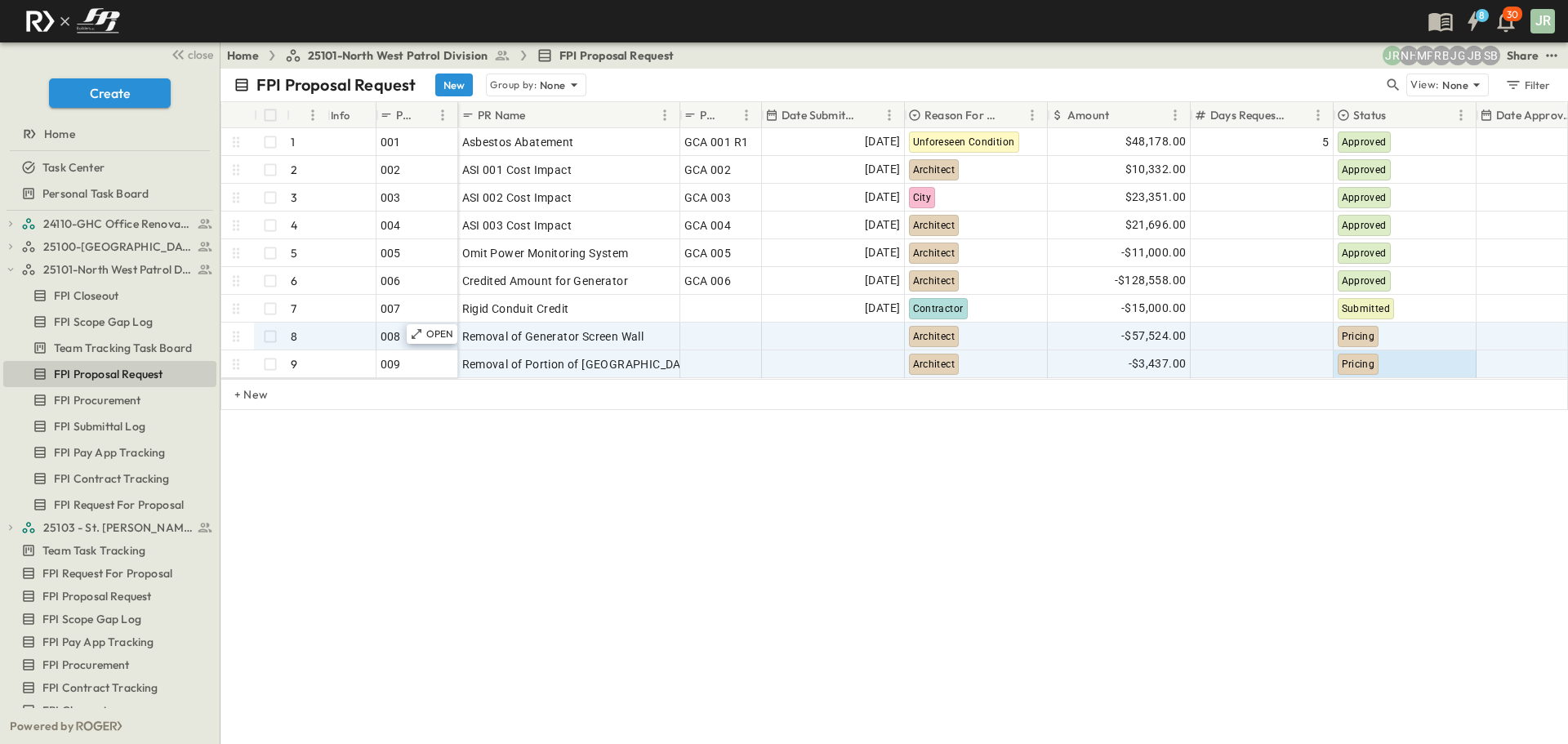
click at [671, 573] on div "FPI Proposal Request New Group by: None View: None Filter # Info PR # PR Name P…" at bounding box center [894, 406] width 1347 height 675
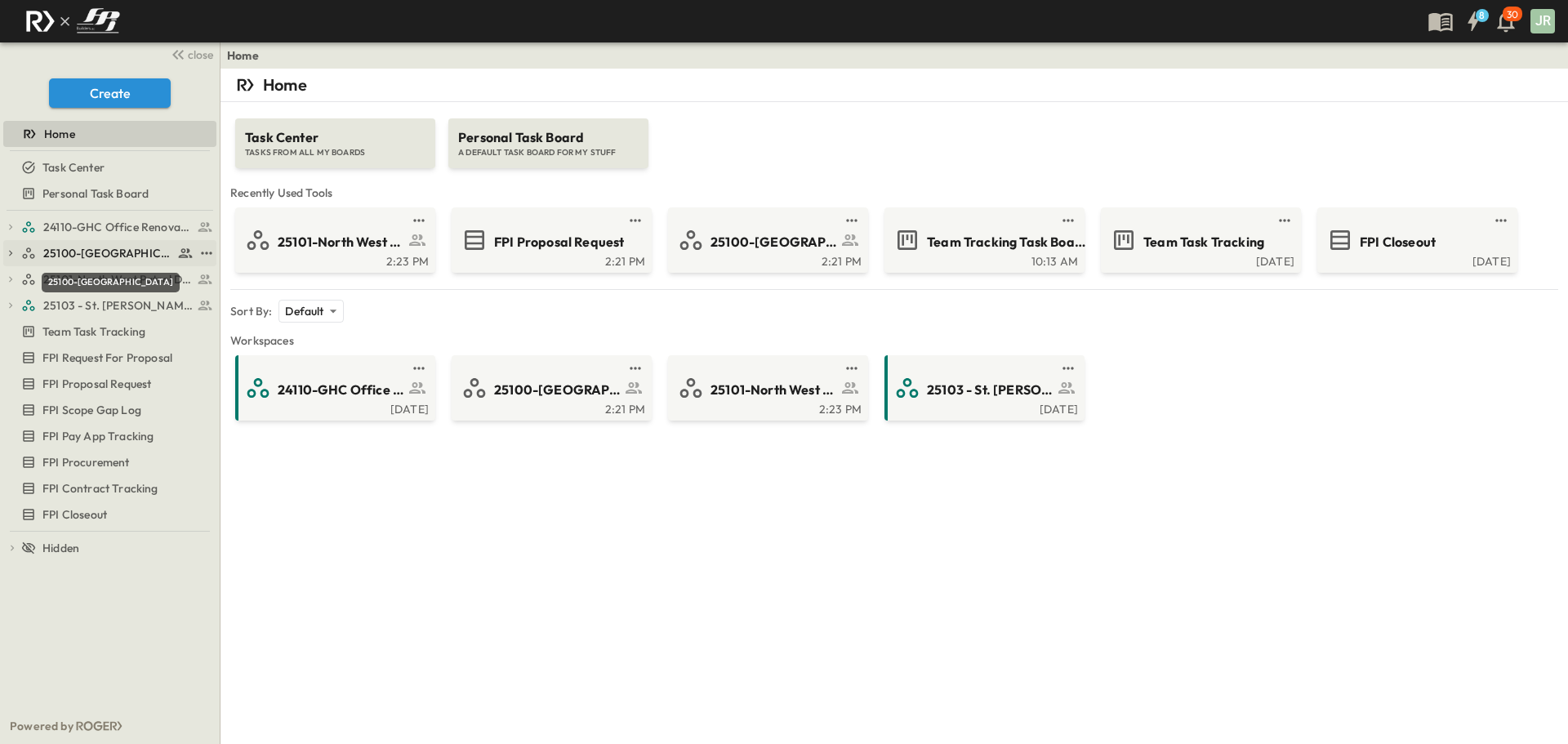
click at [105, 258] on span "25100-[GEOGRAPHIC_DATA]" at bounding box center [108, 253] width 130 height 16
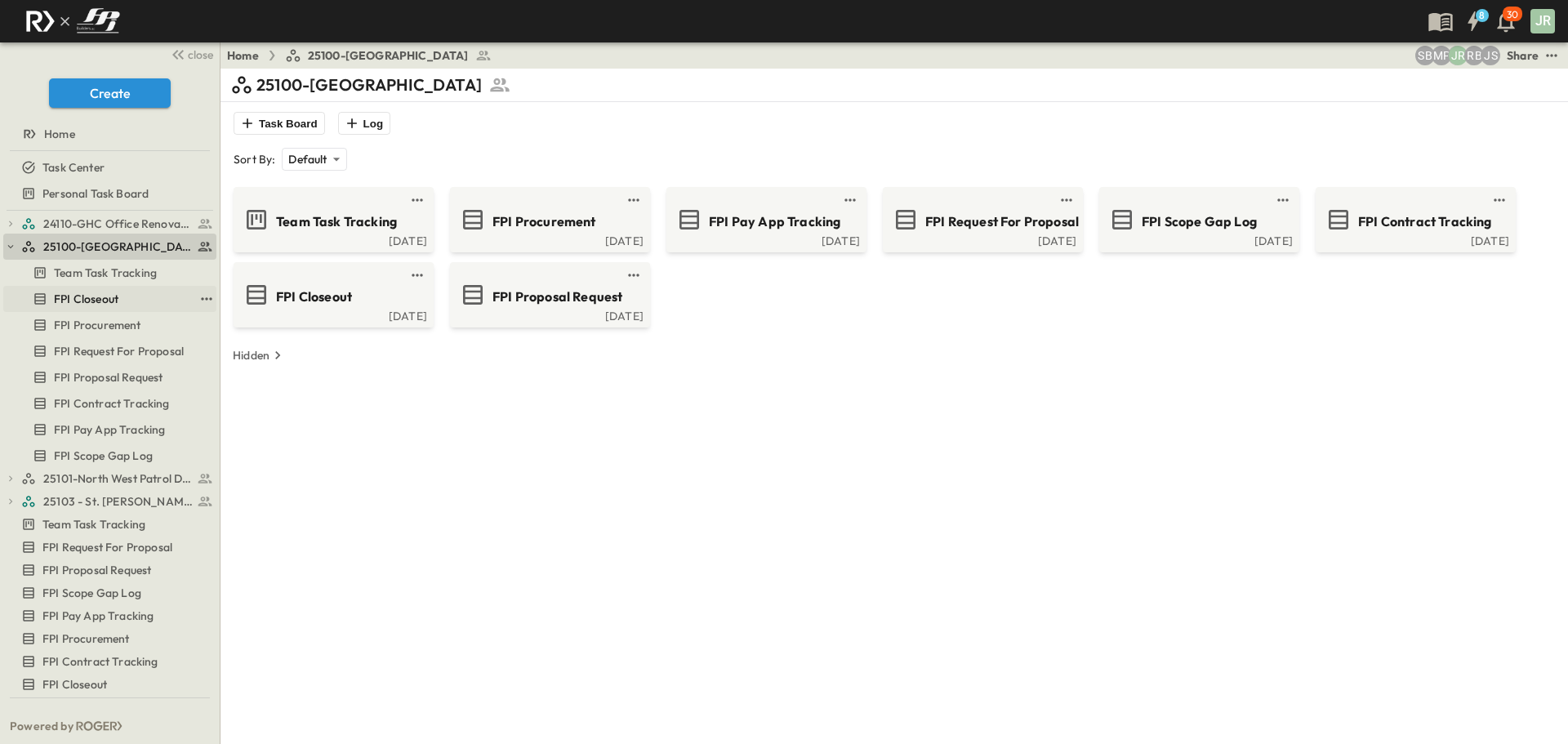
click at [122, 303] on div "FPI Closeout" at bounding box center [113, 299] width 161 height 16
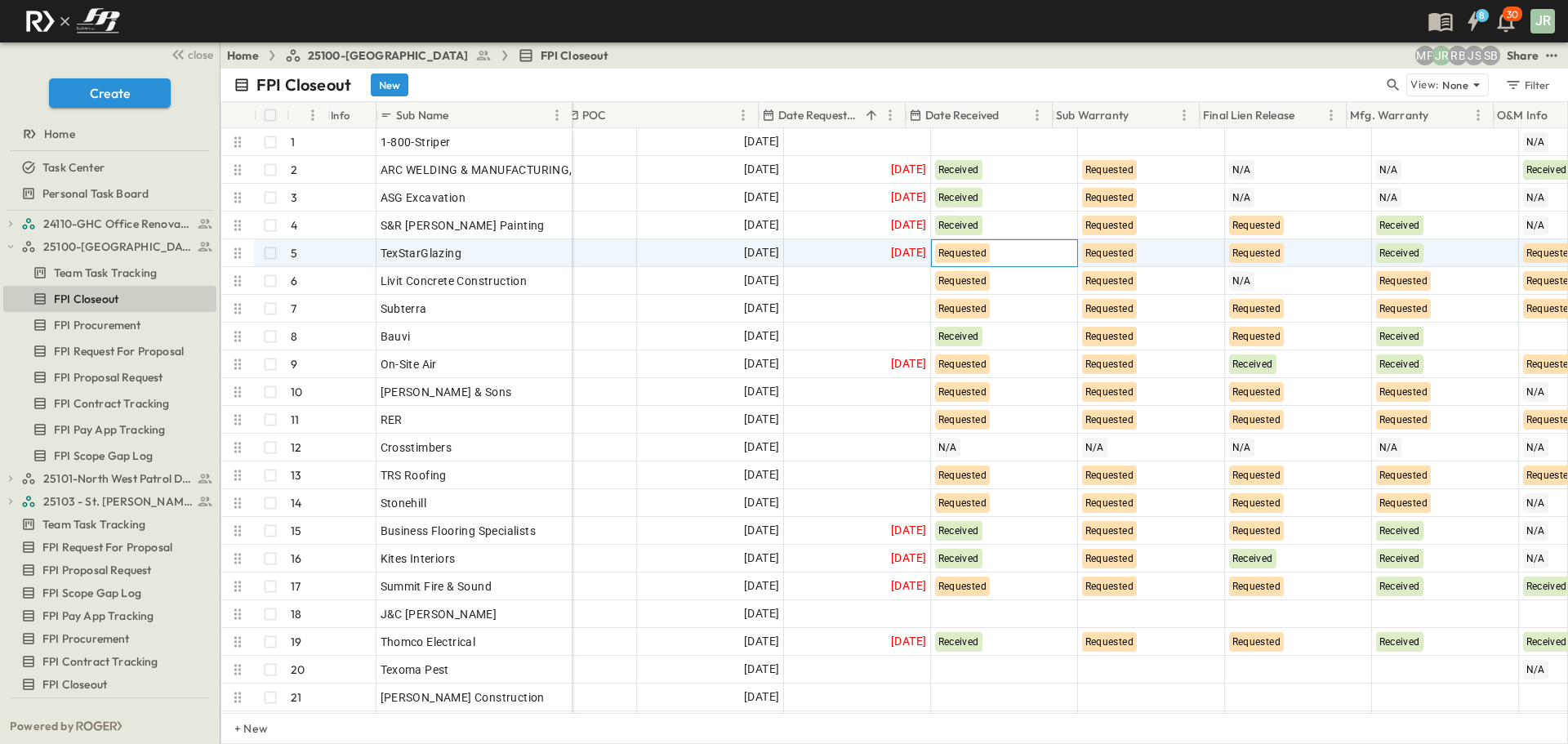
scroll to position [0, 291]
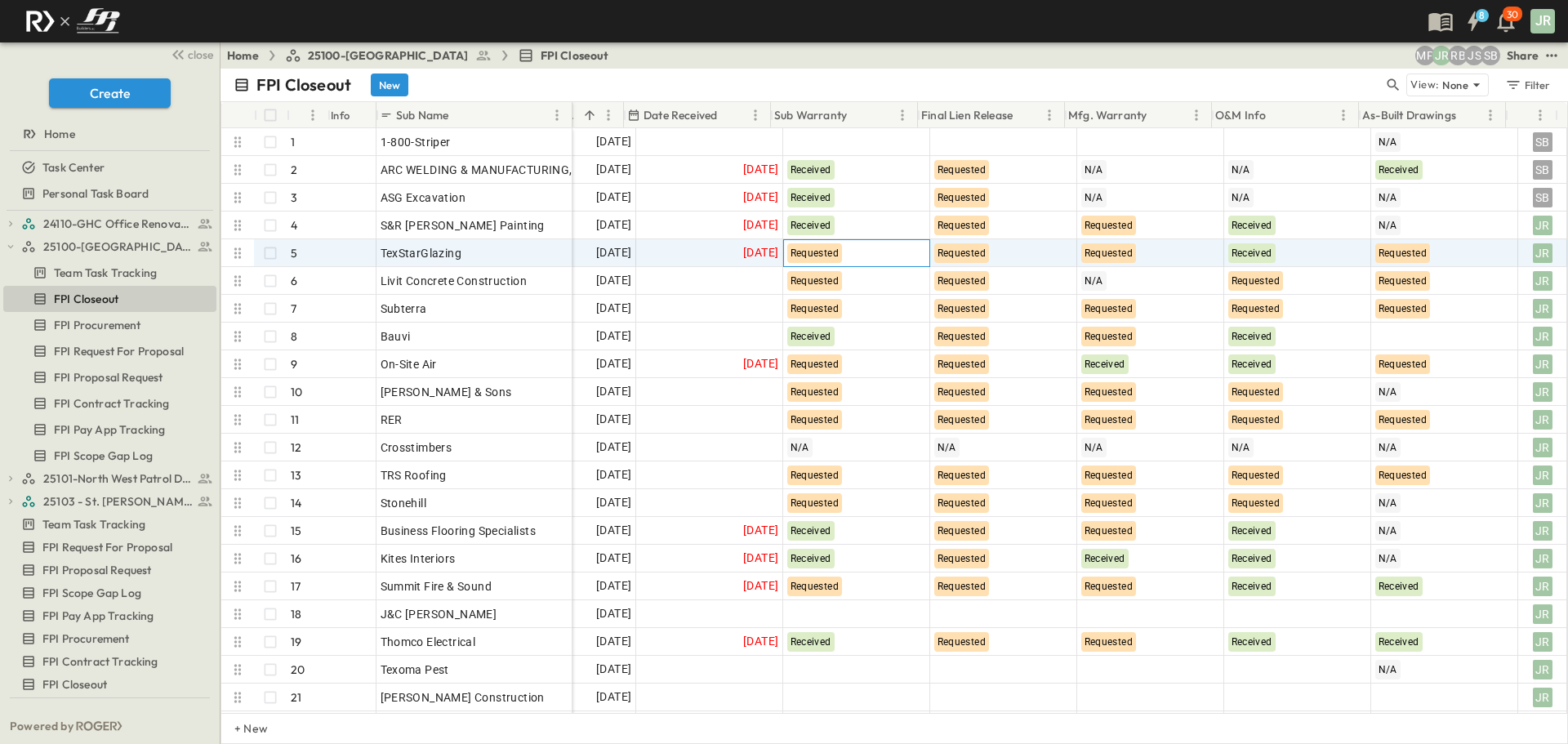
drag, startPoint x: 1212, startPoint y: 244, endPoint x: 1274, endPoint y: 255, distance: 63.0
click at [1145, 252] on div "Requested" at bounding box center [1150, 253] width 145 height 26
click at [1103, 344] on div "Requested" at bounding box center [1143, 331] width 157 height 26
click at [1141, 249] on div "Requested" at bounding box center [1150, 253] width 147 height 28
click at [1095, 360] on span "Received" at bounding box center [1095, 358] width 39 height 11
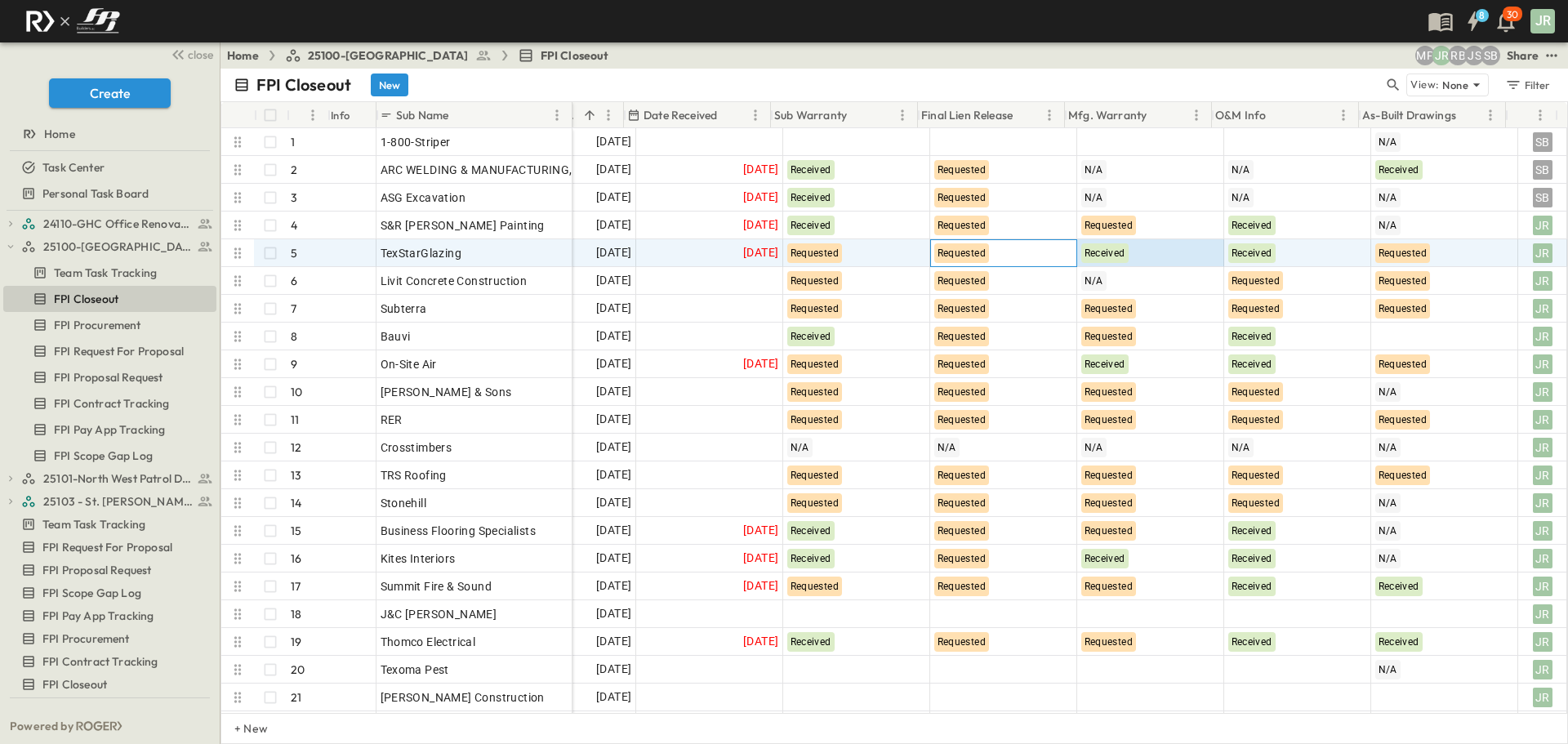
click at [1016, 253] on div "Requested" at bounding box center [1003, 253] width 145 height 26
click at [868, 258] on div "Requested" at bounding box center [856, 253] width 145 height 26
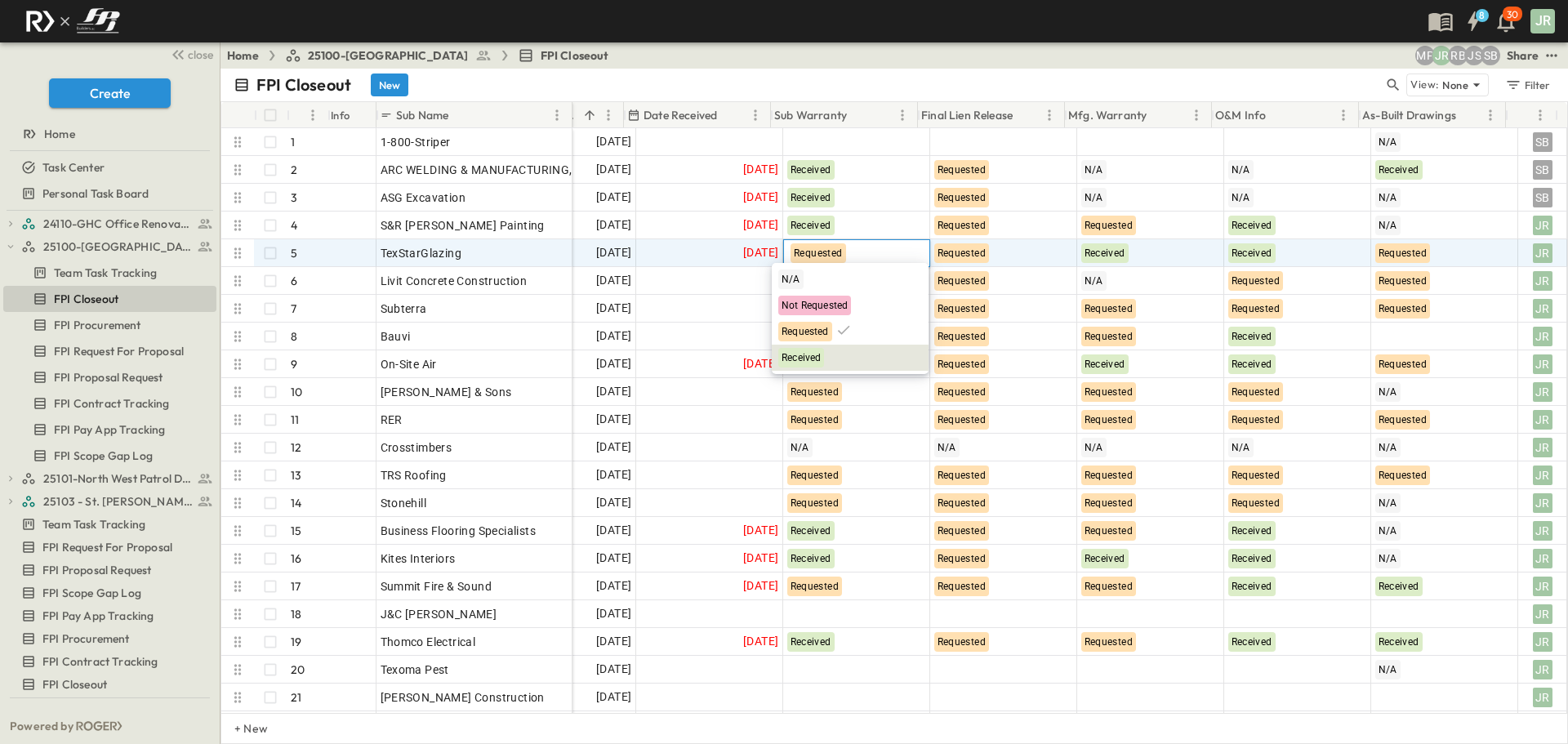
click at [819, 359] on span "Received" at bounding box center [801, 358] width 39 height 11
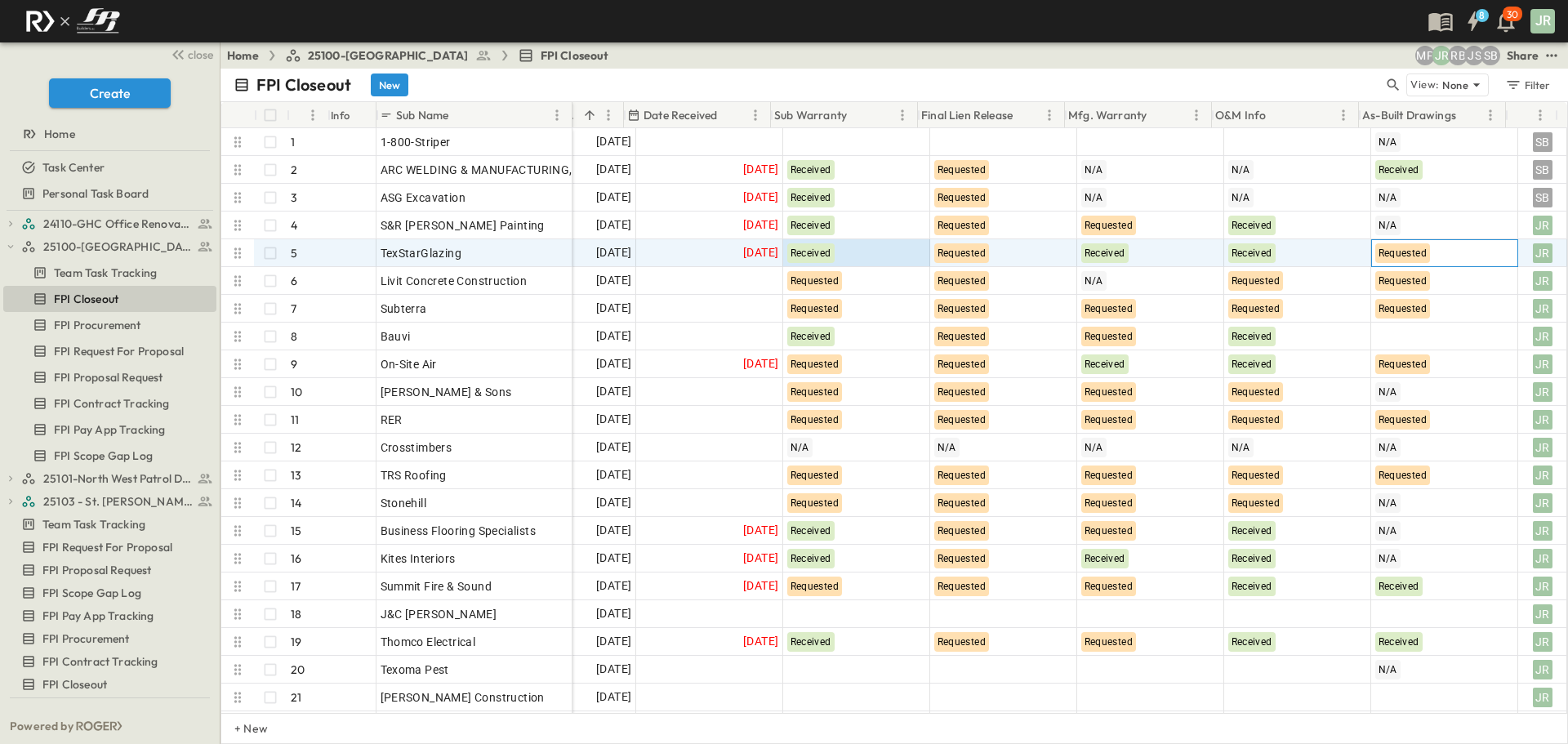
click at [1397, 259] on div "Requested" at bounding box center [1403, 253] width 56 height 20
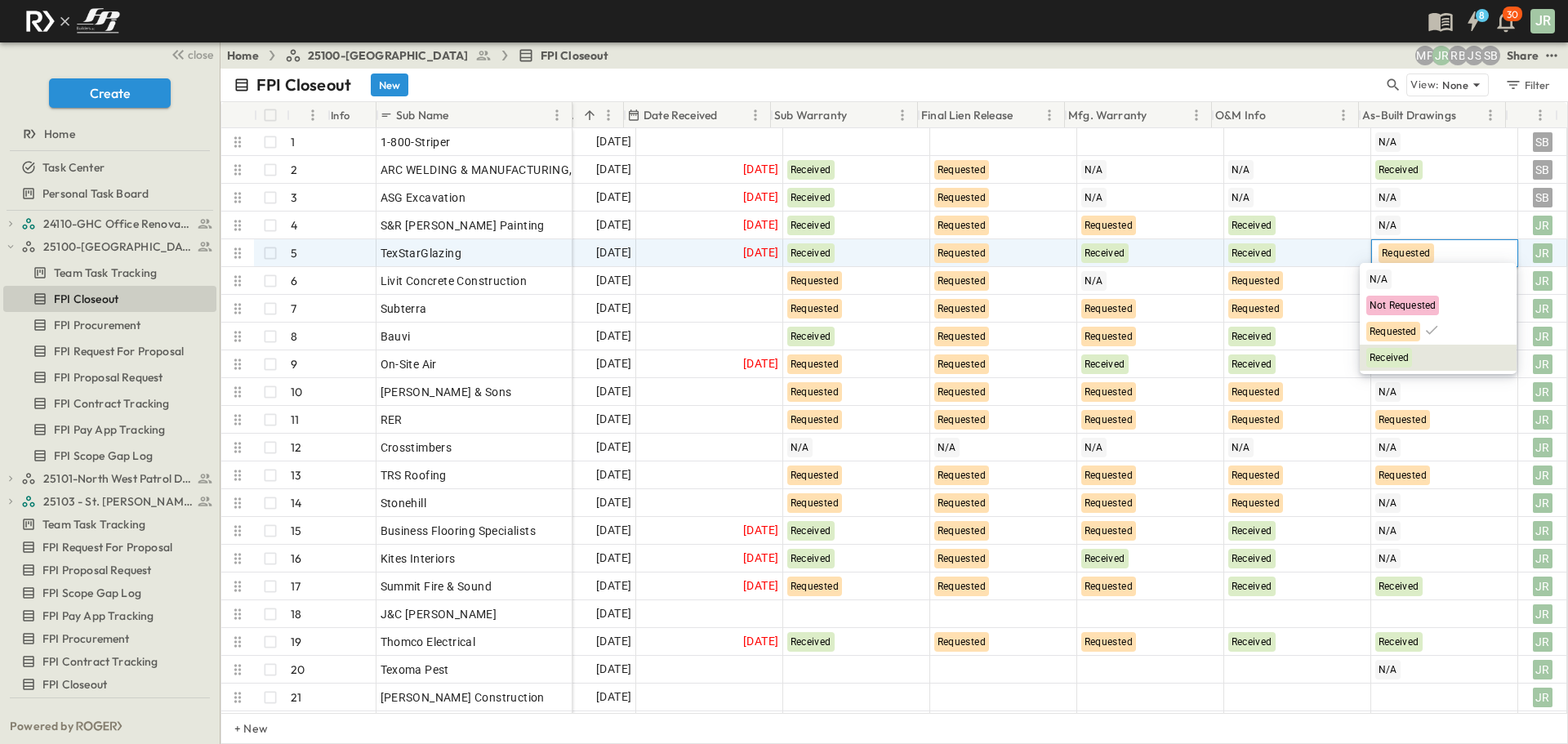
click at [1402, 358] on span "Received" at bounding box center [1389, 358] width 39 height 11
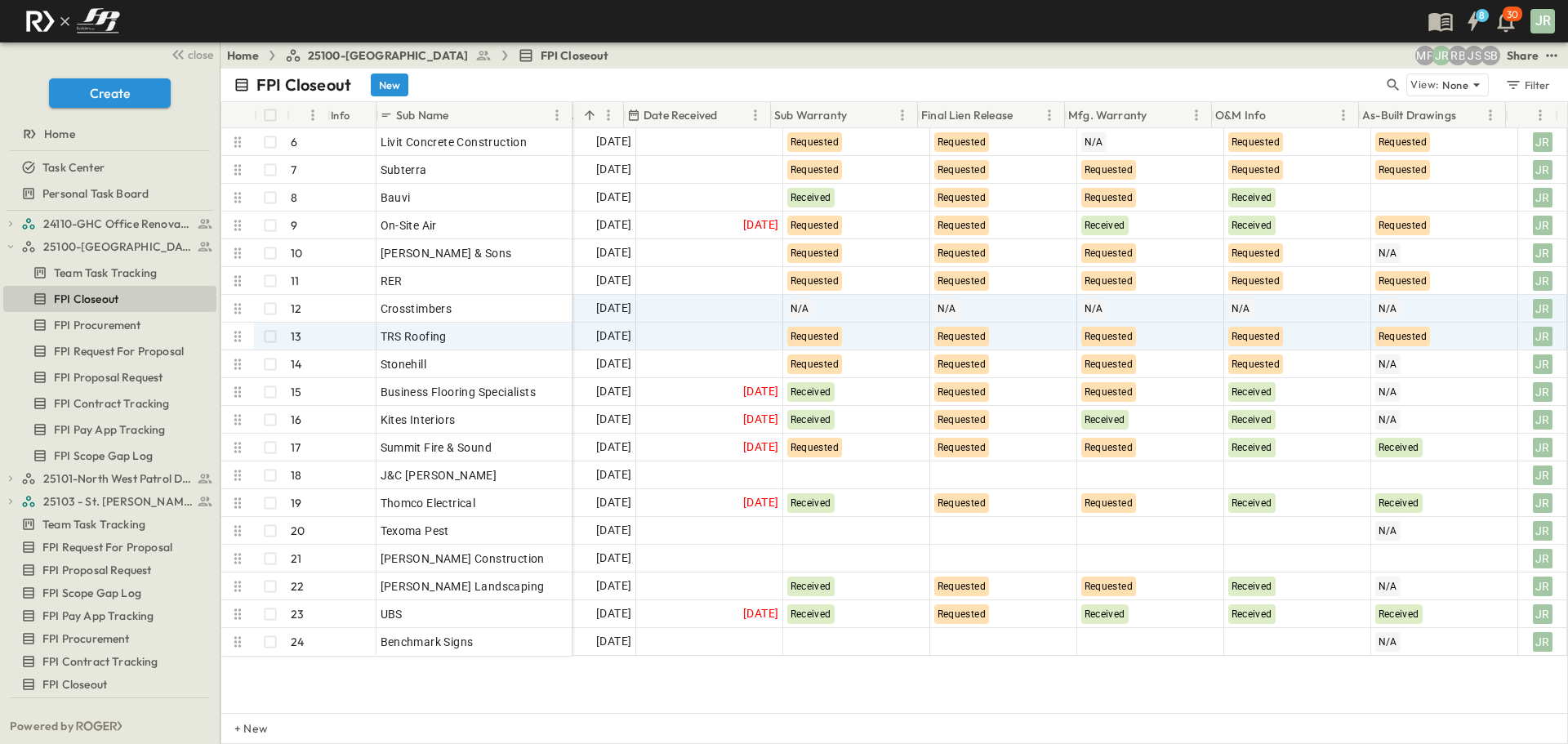
scroll to position [82, 291]
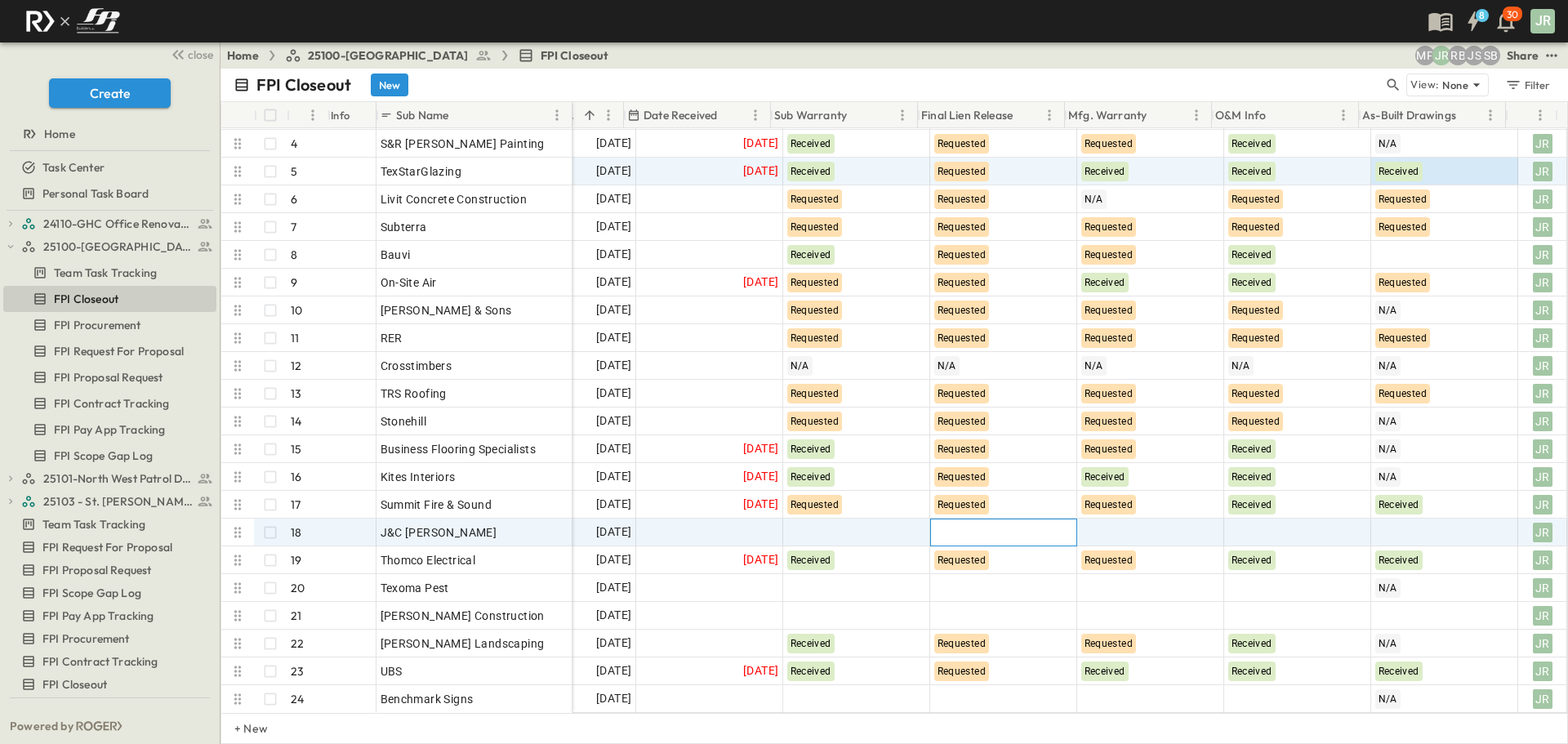
click at [995, 532] on div at bounding box center [1003, 532] width 145 height 26
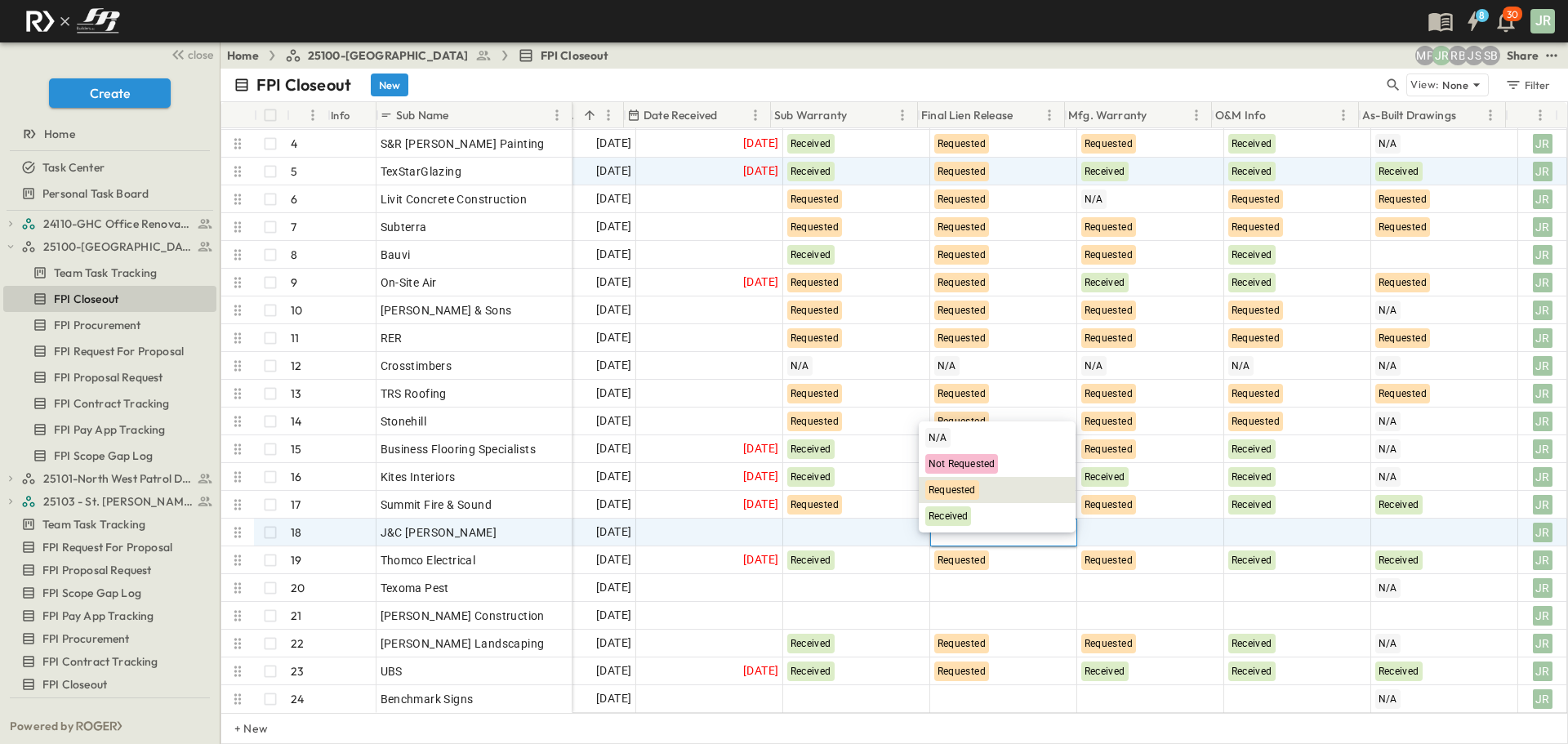
click at [950, 486] on span "Requested" at bounding box center [952, 490] width 48 height 11
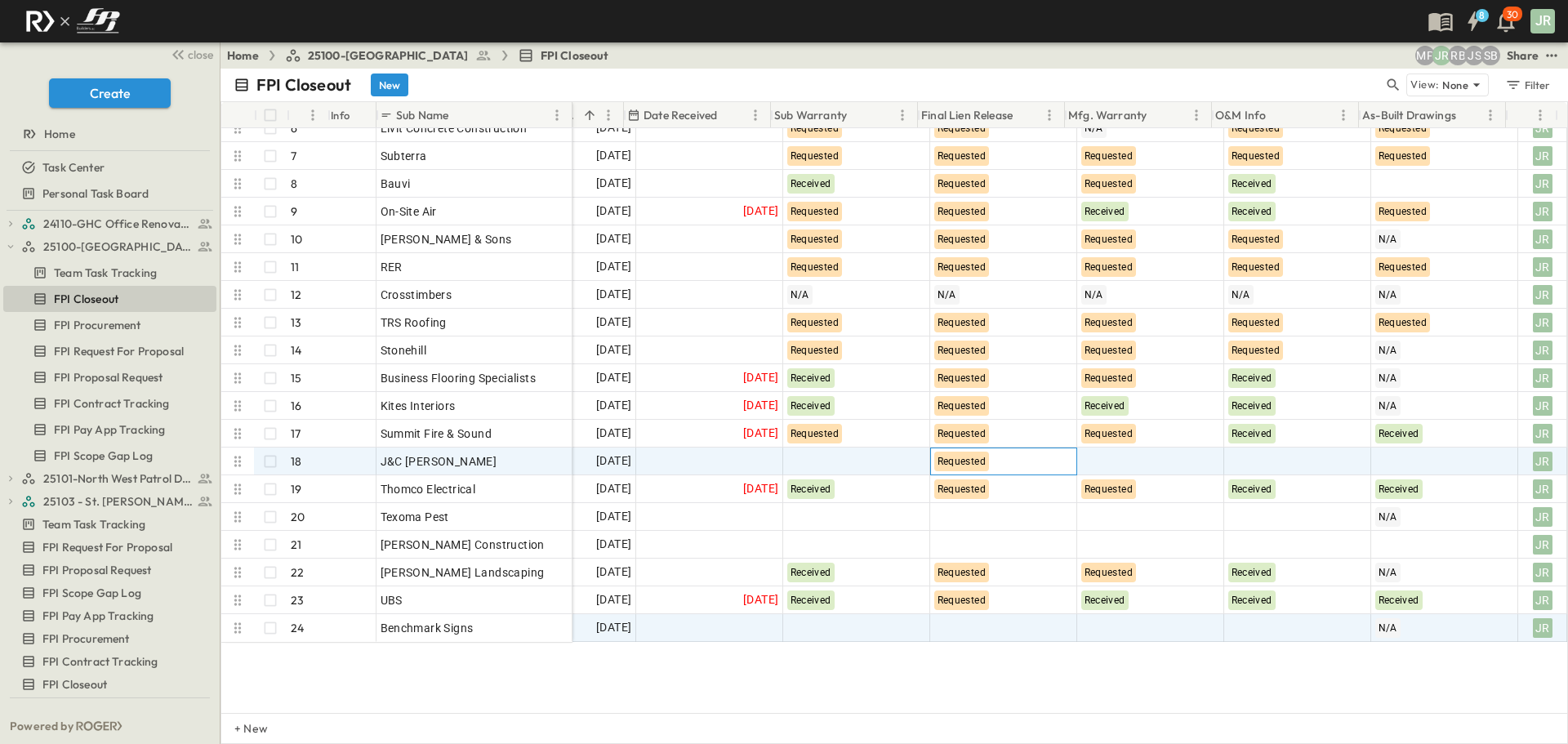
scroll to position [245, 291]
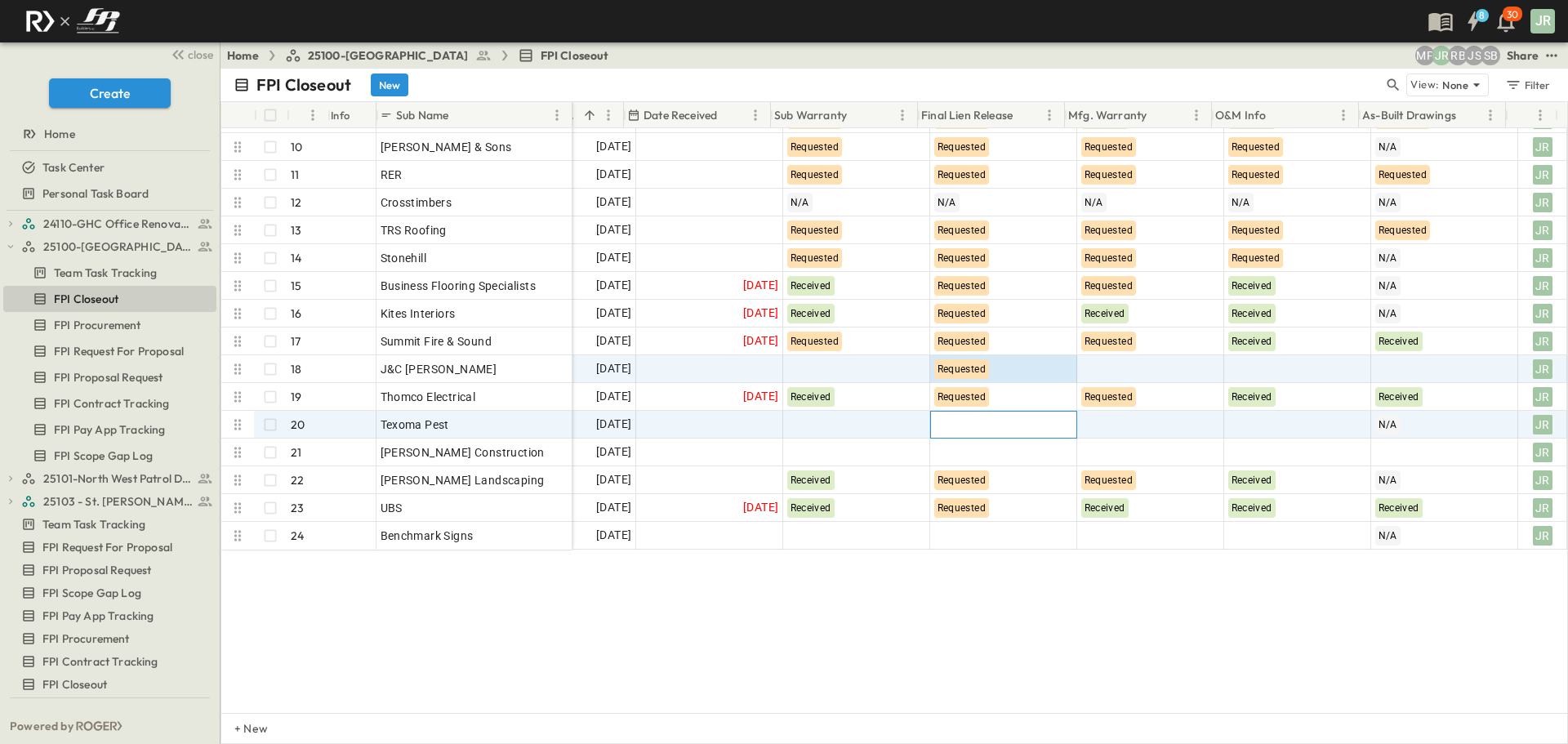
click at [960, 416] on div at bounding box center [1003, 425] width 145 height 26
click at [949, 384] on span "Requested" at bounding box center [952, 382] width 48 height 11
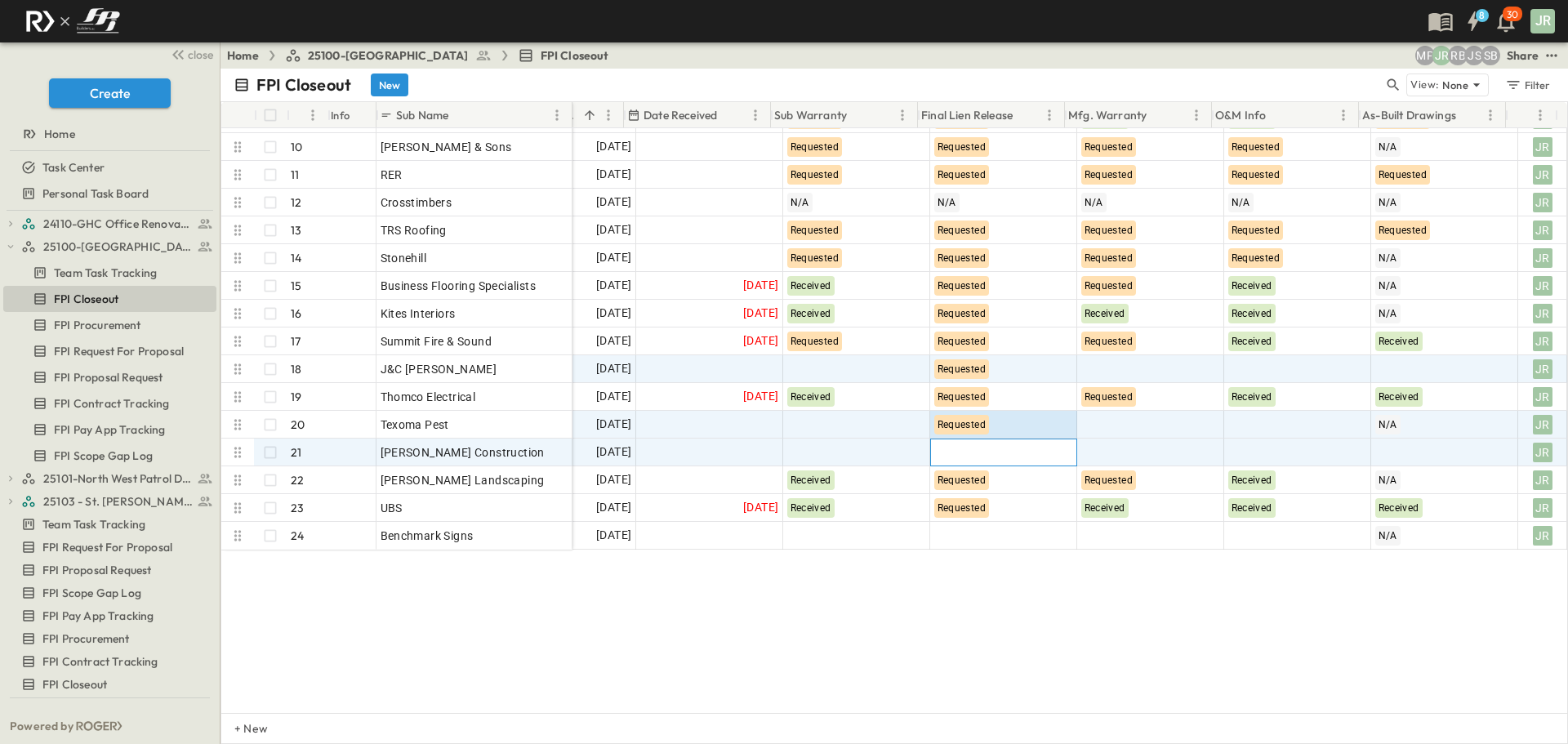
click at [957, 459] on div at bounding box center [1003, 453] width 145 height 26
click at [942, 413] on span "Requested" at bounding box center [952, 410] width 48 height 11
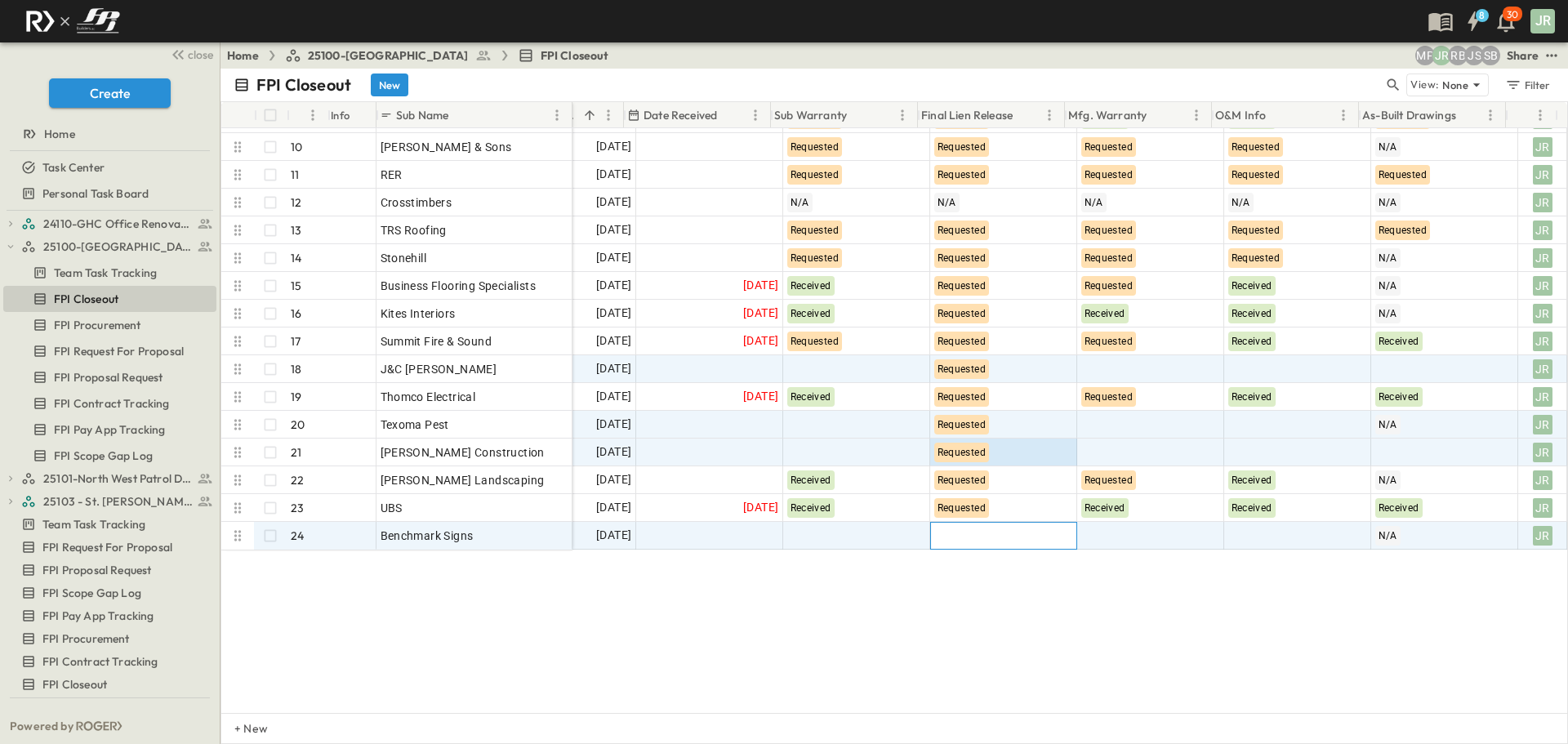
click at [979, 547] on div at bounding box center [1003, 536] width 145 height 26
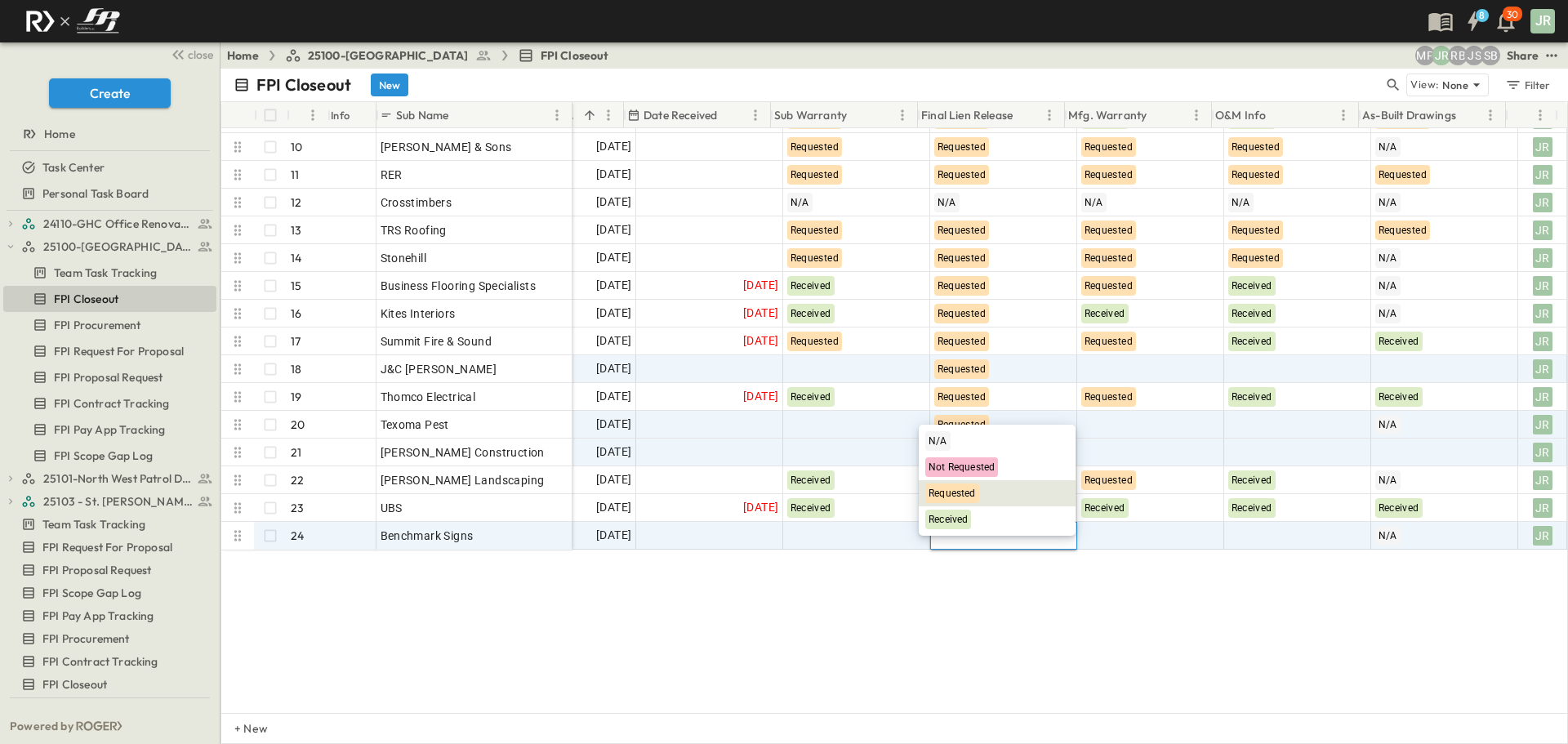
click at [954, 491] on span "Requested" at bounding box center [952, 493] width 48 height 11
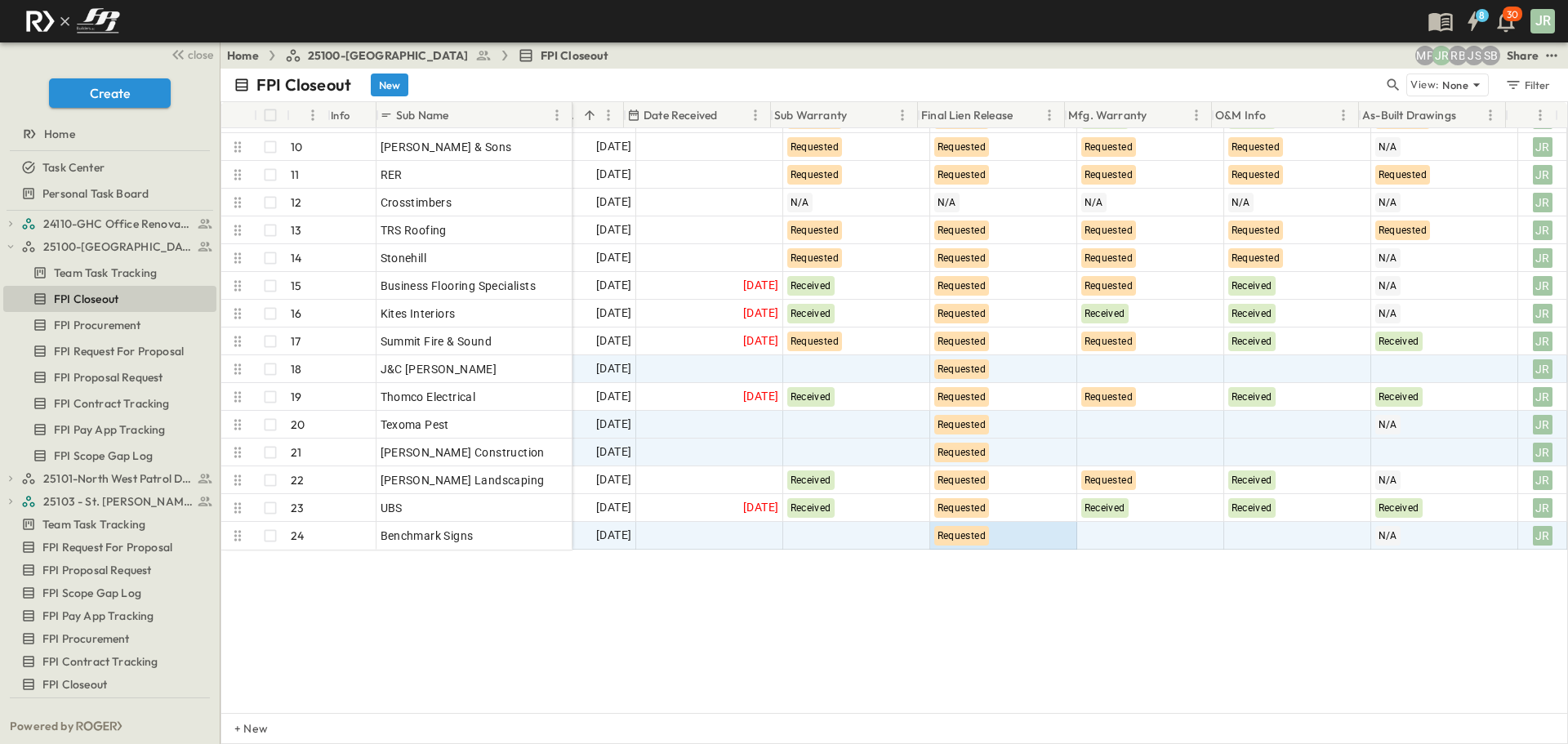
click at [923, 571] on div "Subterra 7 OPEN Subterra Bauvi 8 OPEN Bauvi On-Site Air 9 OPEN On-Site Air Lope…" at bounding box center [894, 420] width 1346 height 585
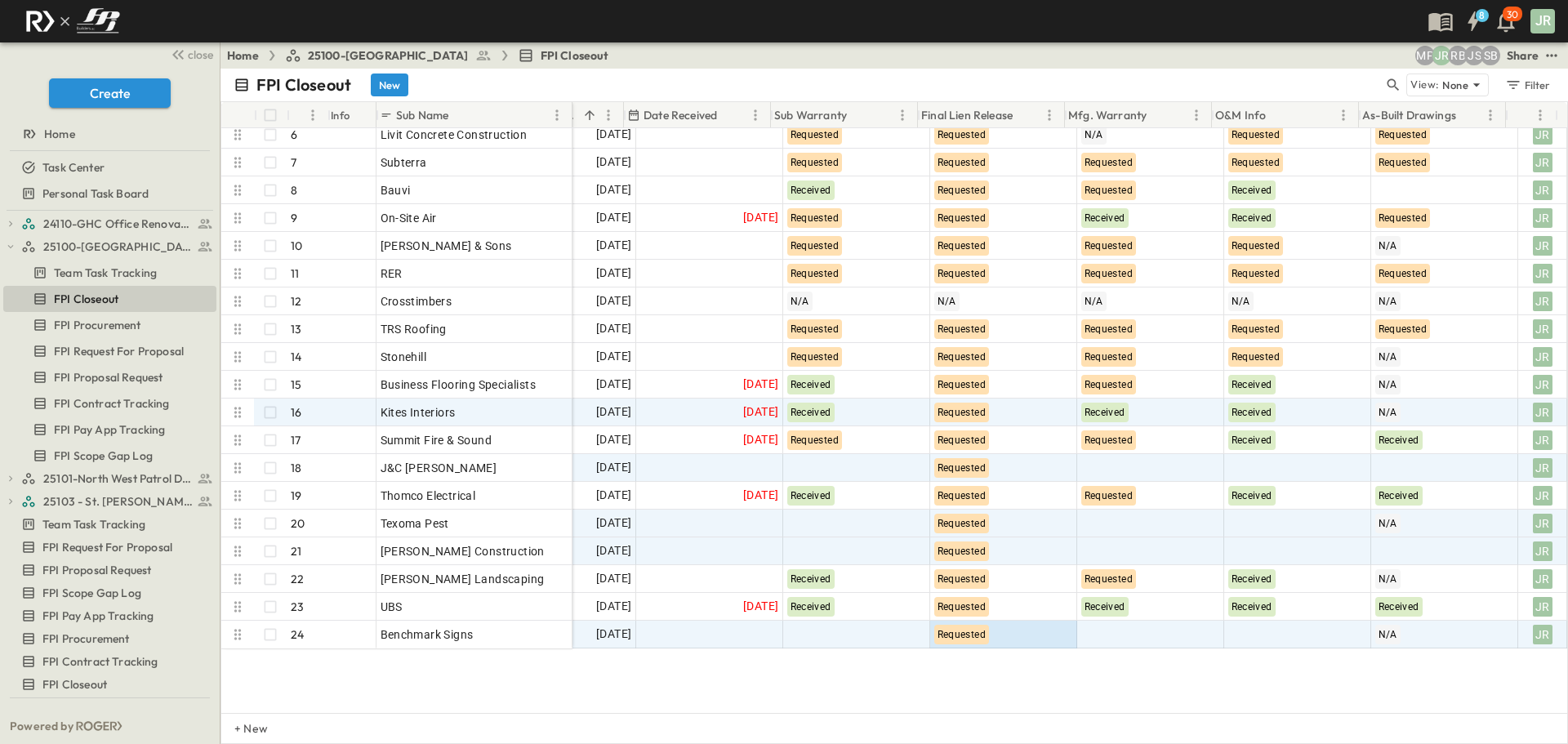
scroll to position [0, 291]
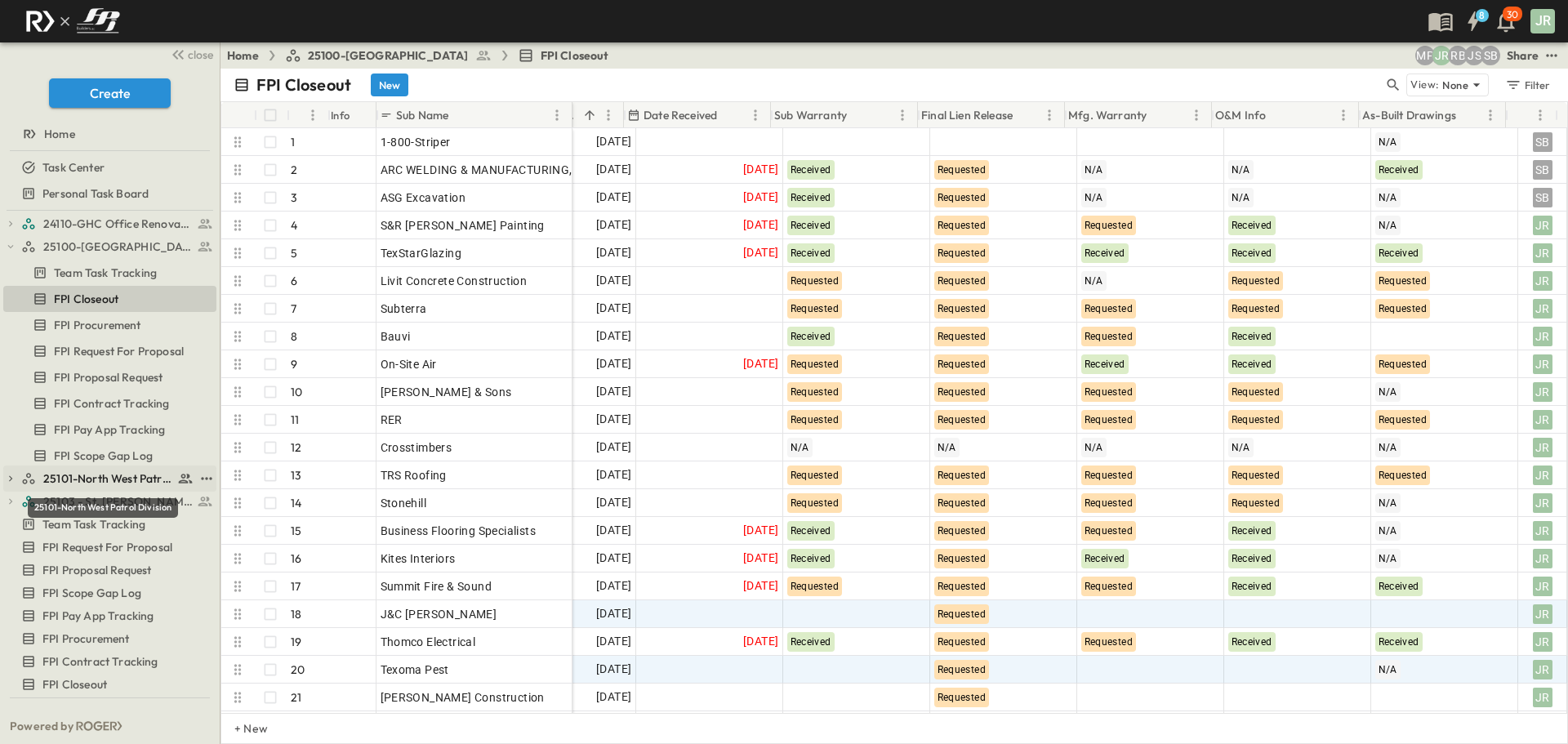
click at [112, 477] on span "25101-North West Patrol Division" at bounding box center [108, 479] width 130 height 16
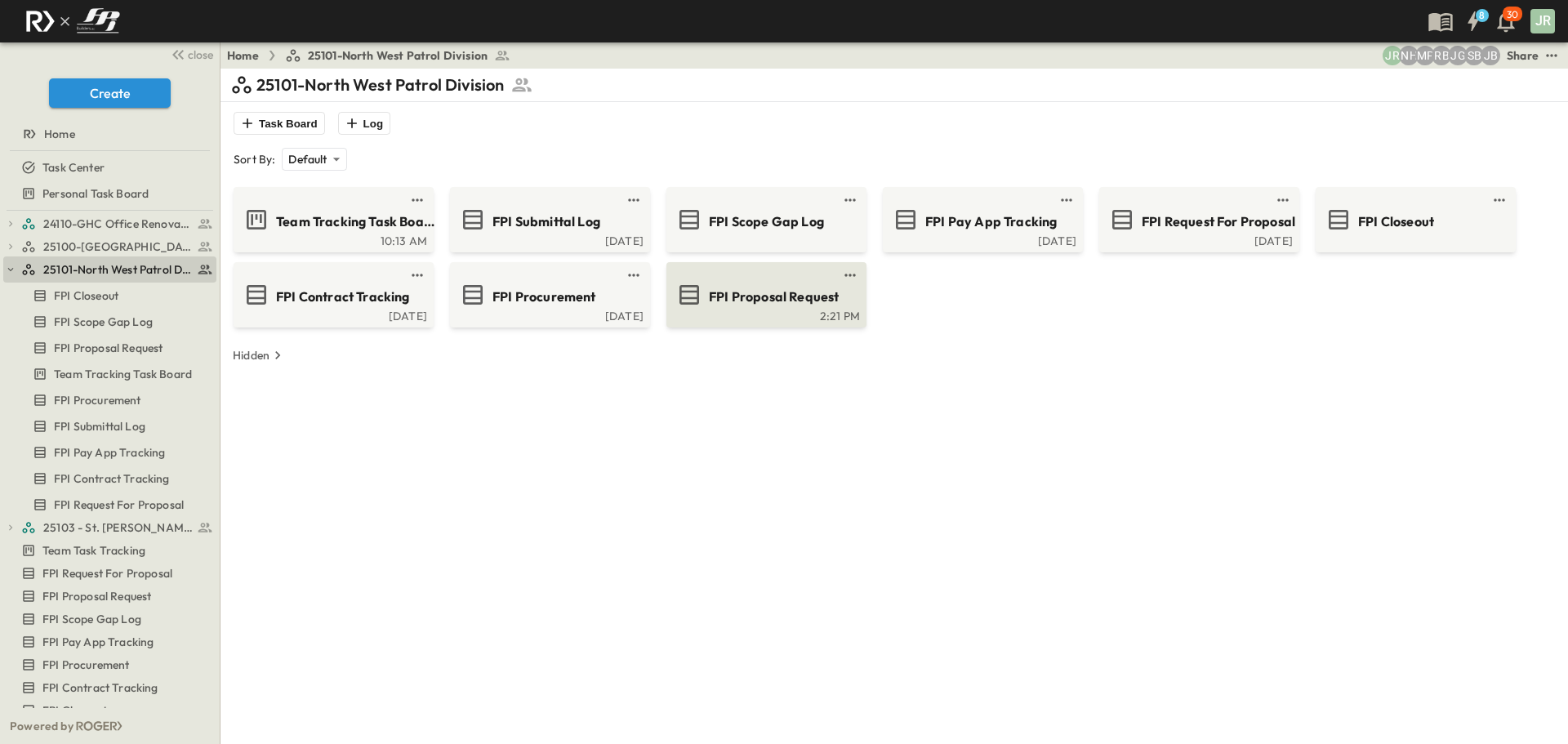
click at [782, 290] on span "FPI Proposal Request" at bounding box center [773, 296] width 130 height 19
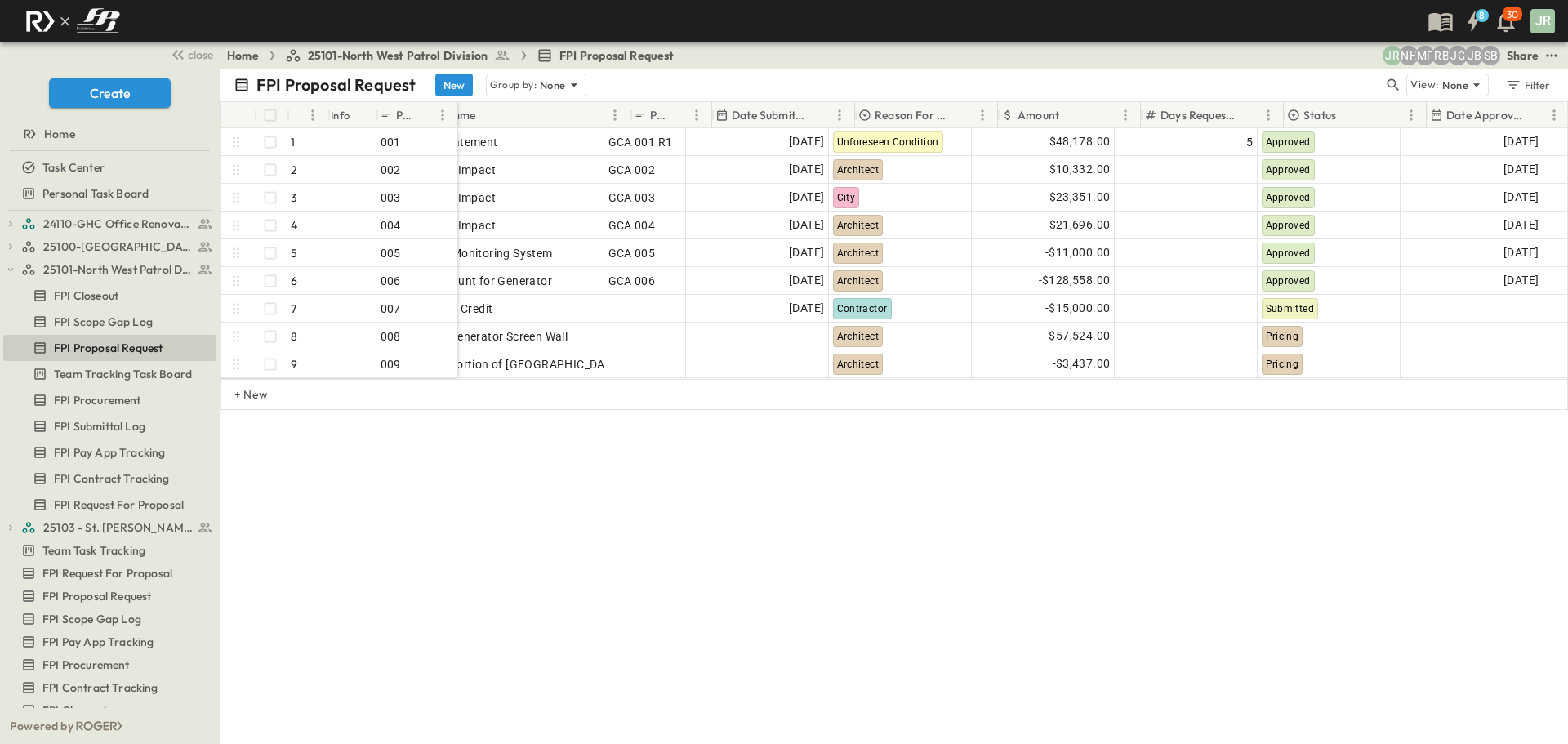
scroll to position [0, 19]
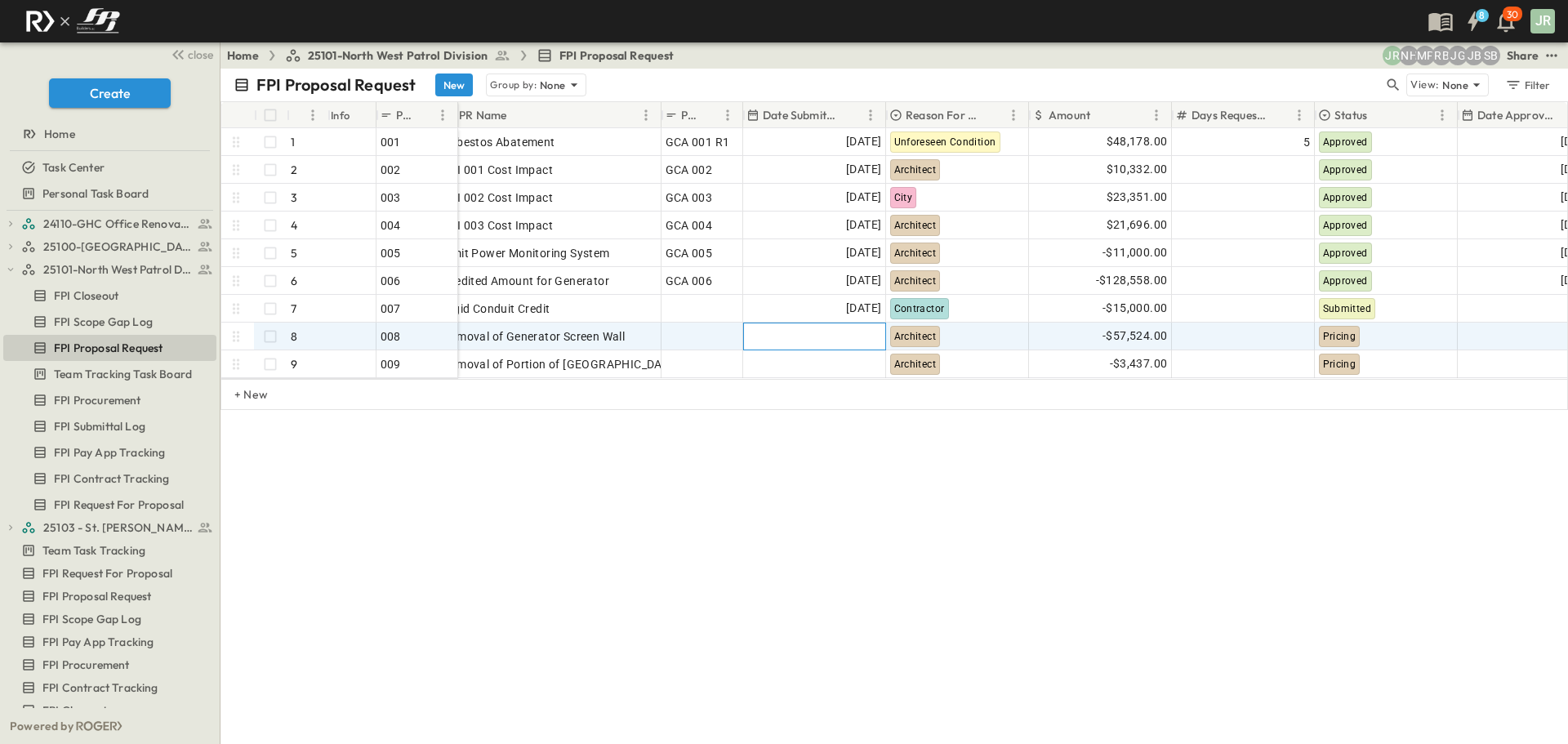
click at [841, 330] on div at bounding box center [814, 336] width 141 height 26
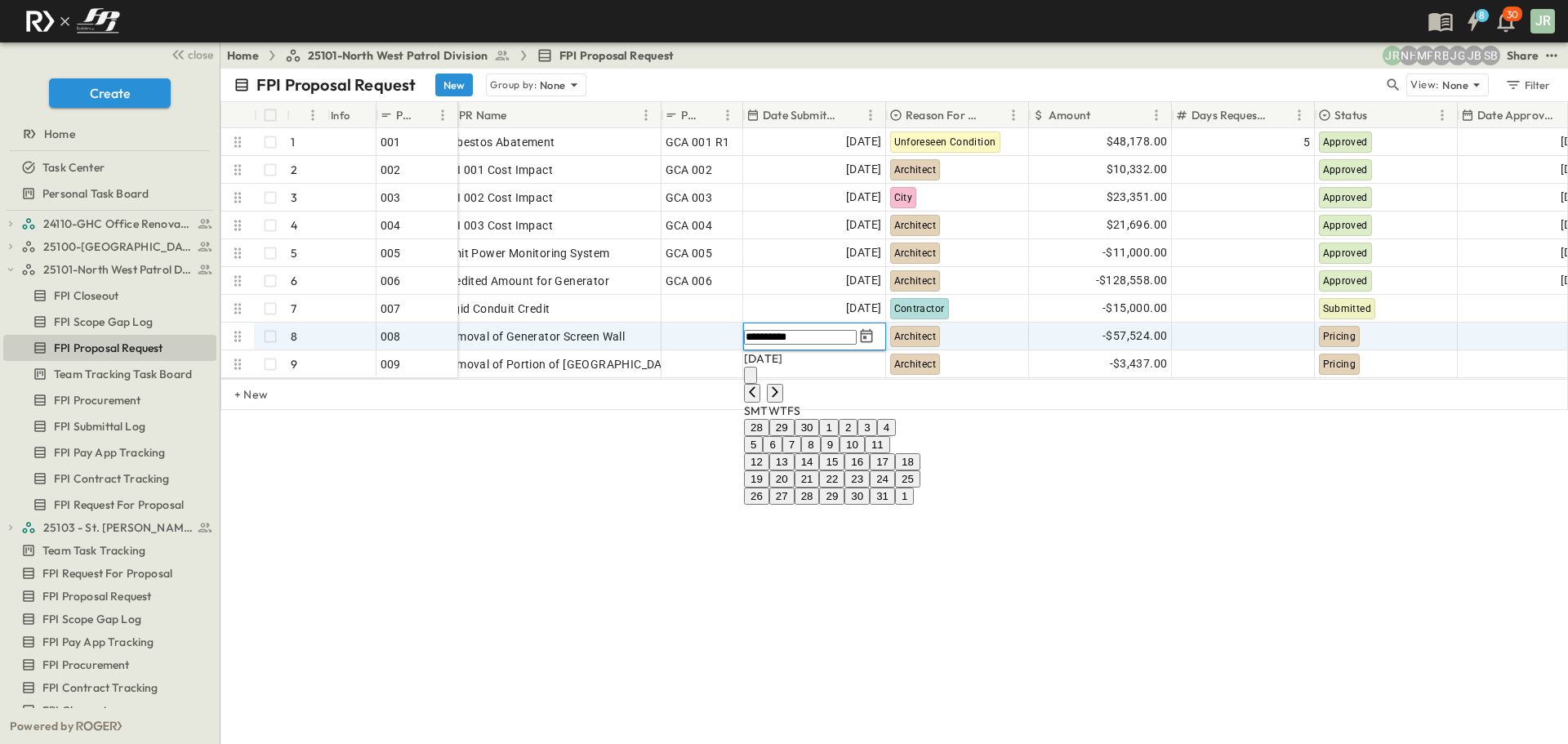
type input "**********"
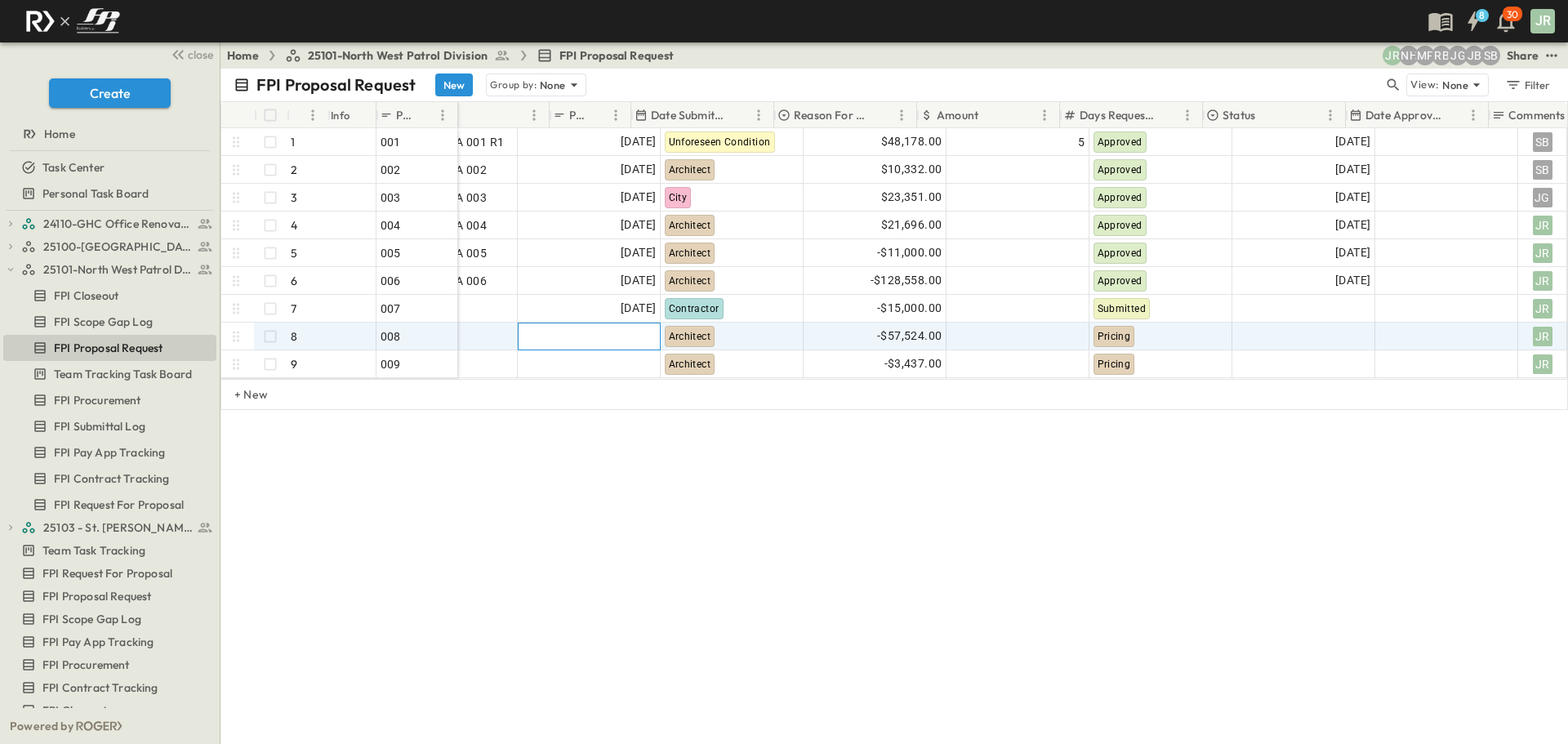
scroll to position [0, 0]
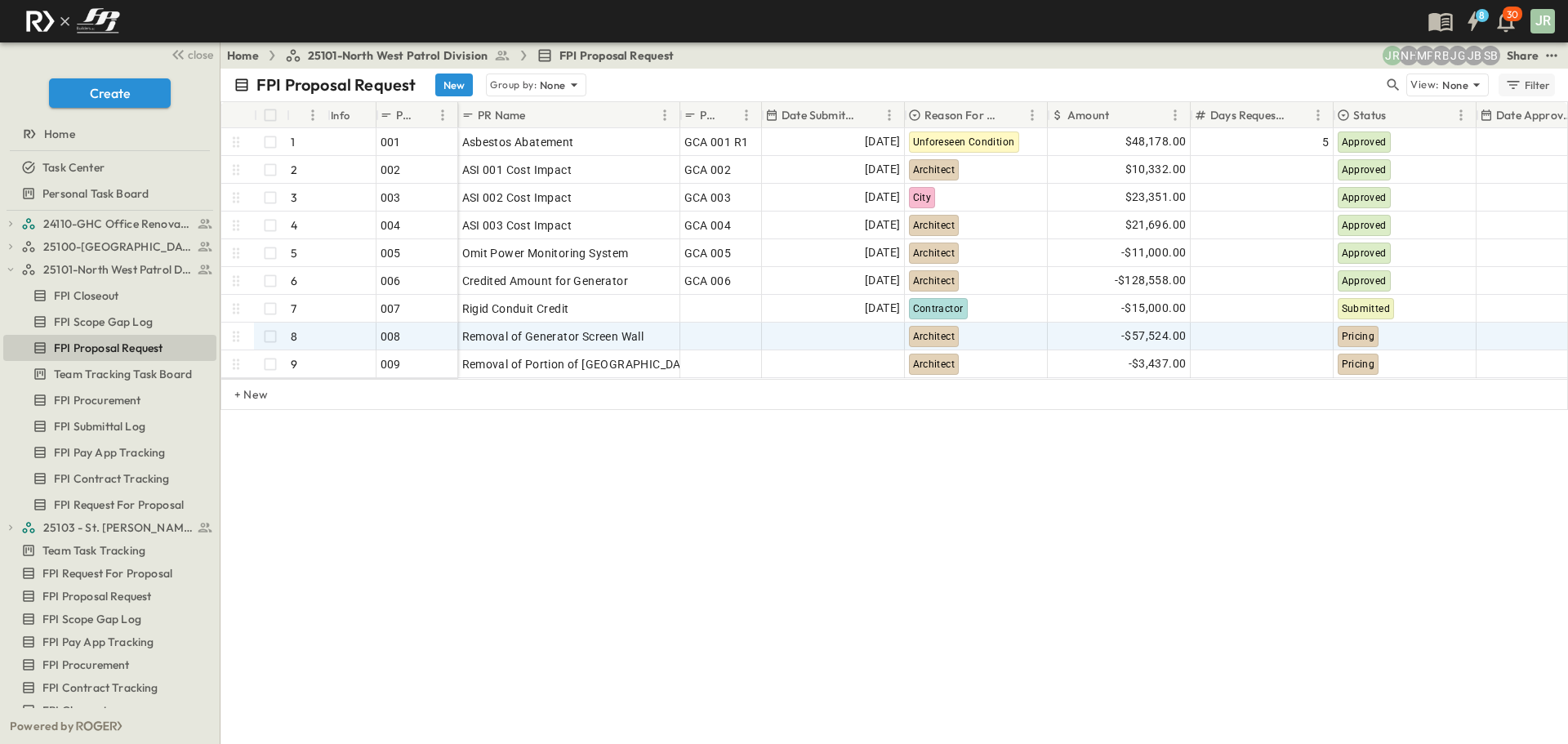
click at [1550, 86] on div "Filter" at bounding box center [1527, 85] width 47 height 18
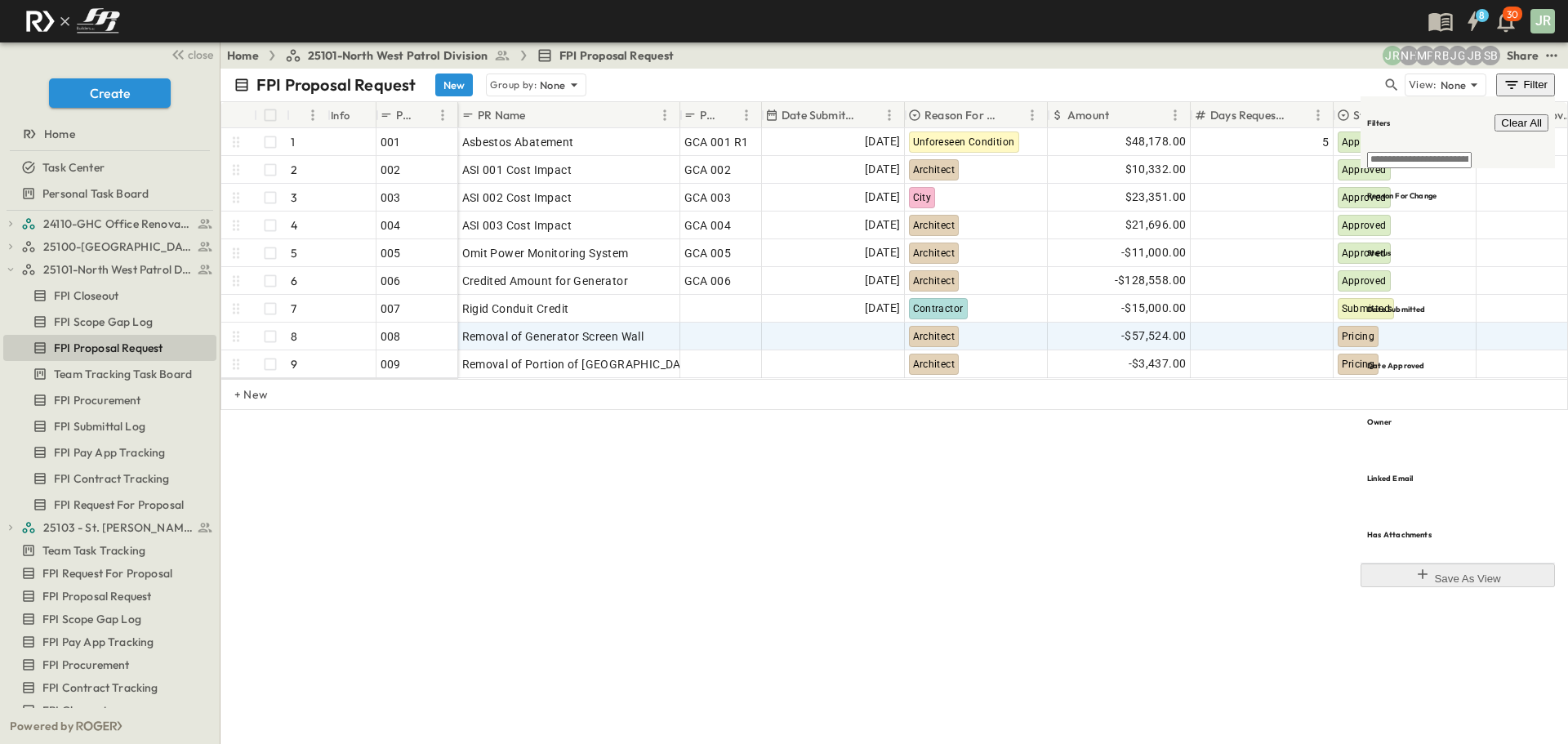
drag, startPoint x: 1380, startPoint y: 477, endPoint x: 1432, endPoint y: 235, distance: 247.5
click at [1380, 476] on div "FPI Proposal Request New Group by: None View: None Filter # Info PR # PR Name P…" at bounding box center [894, 406] width 1347 height 675
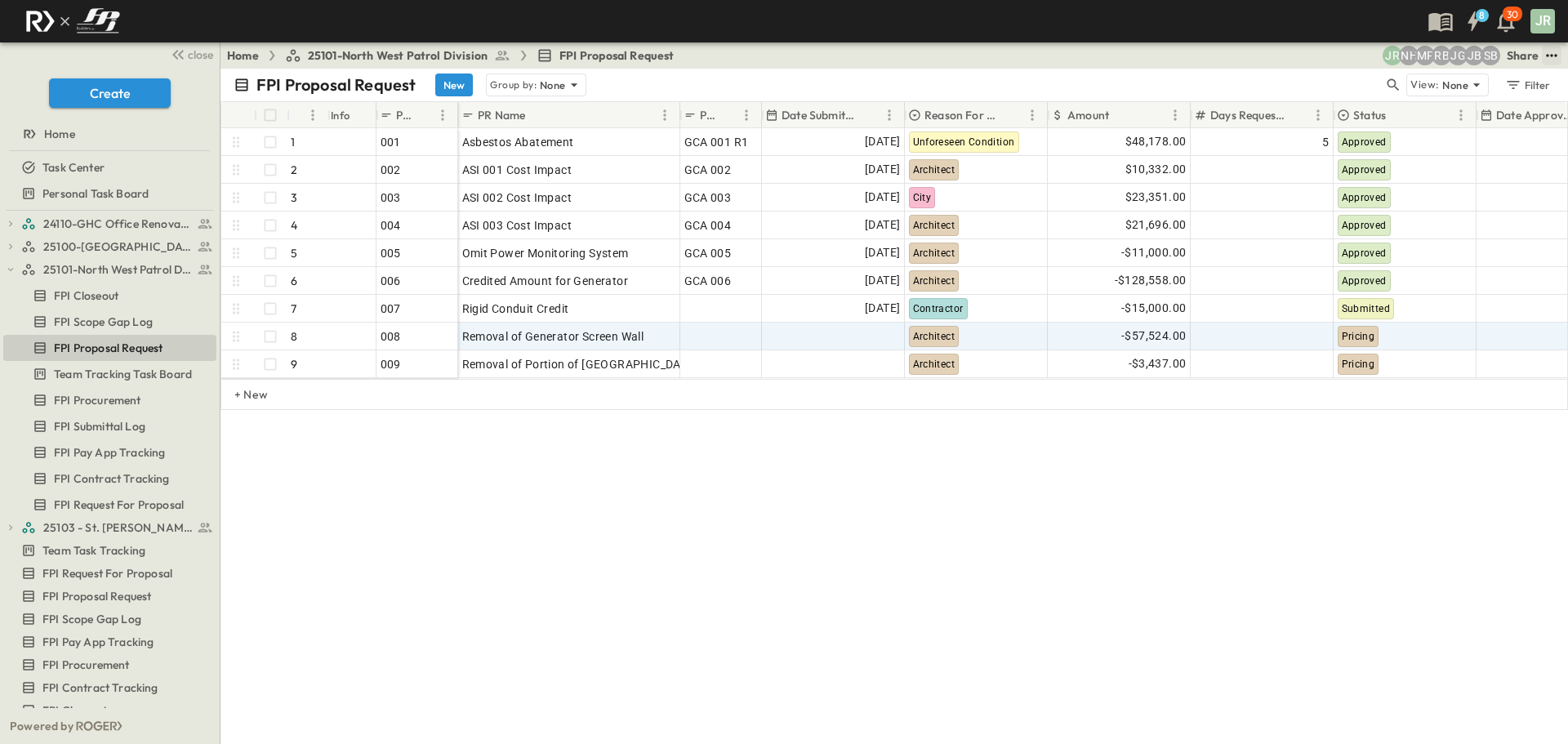
click at [1551, 47] on button "test" at bounding box center [1552, 56] width 20 height 20
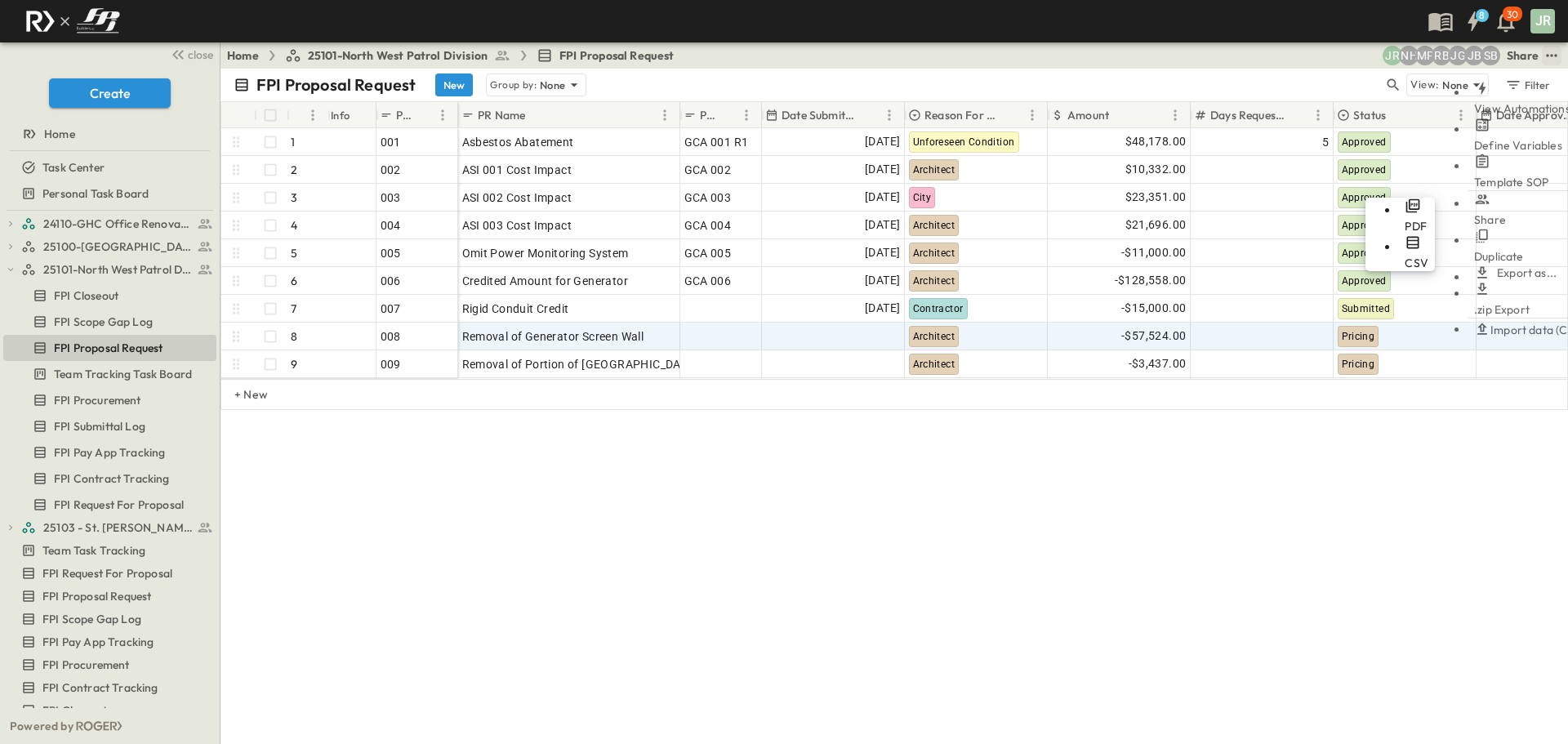
click at [1405, 219] on span "PDF" at bounding box center [1415, 226] width 22 height 15
